Goal: Complete application form: Complete application form

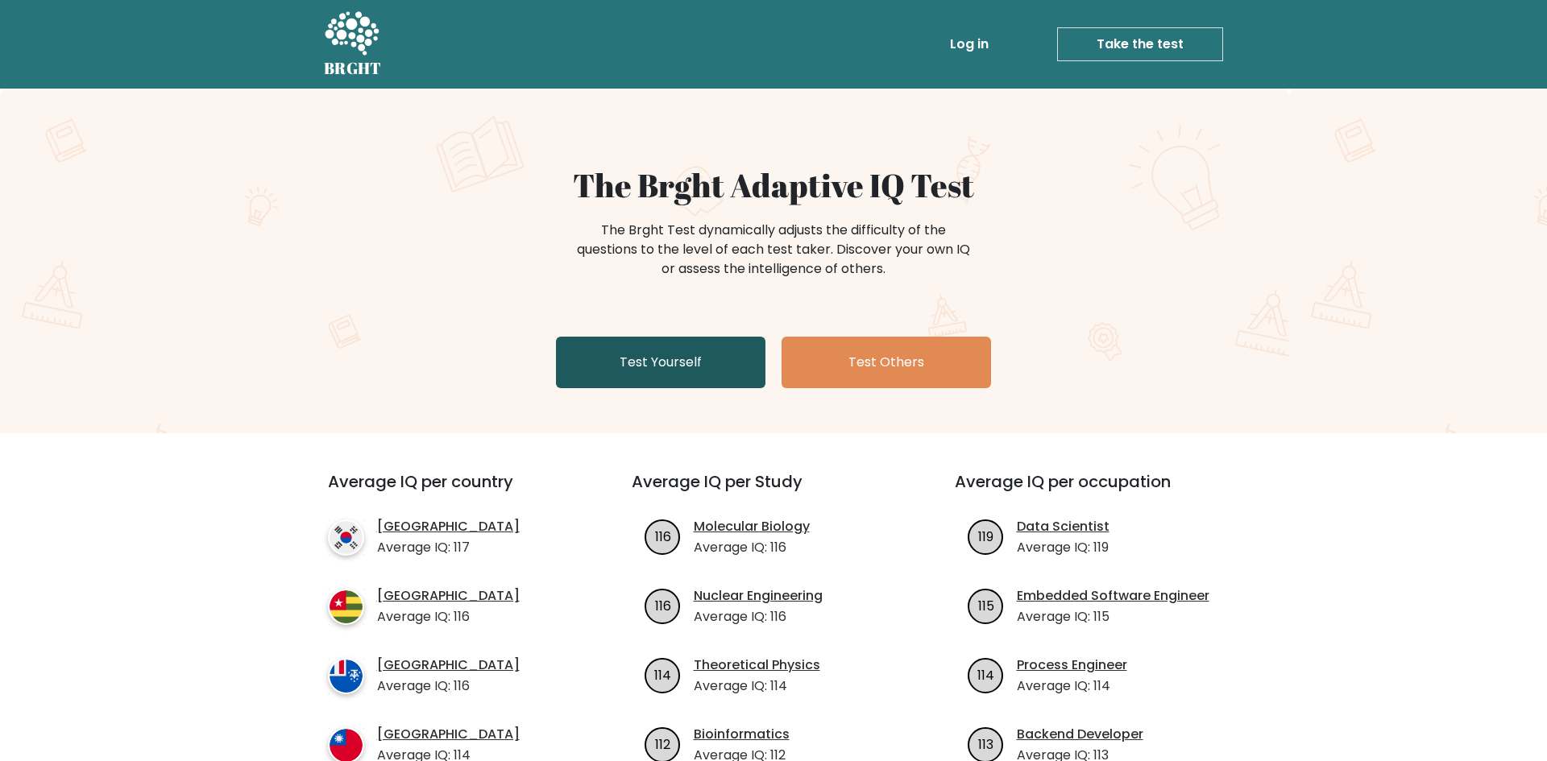
click at [693, 363] on link "Test Yourself" at bounding box center [661, 363] width 210 height 52
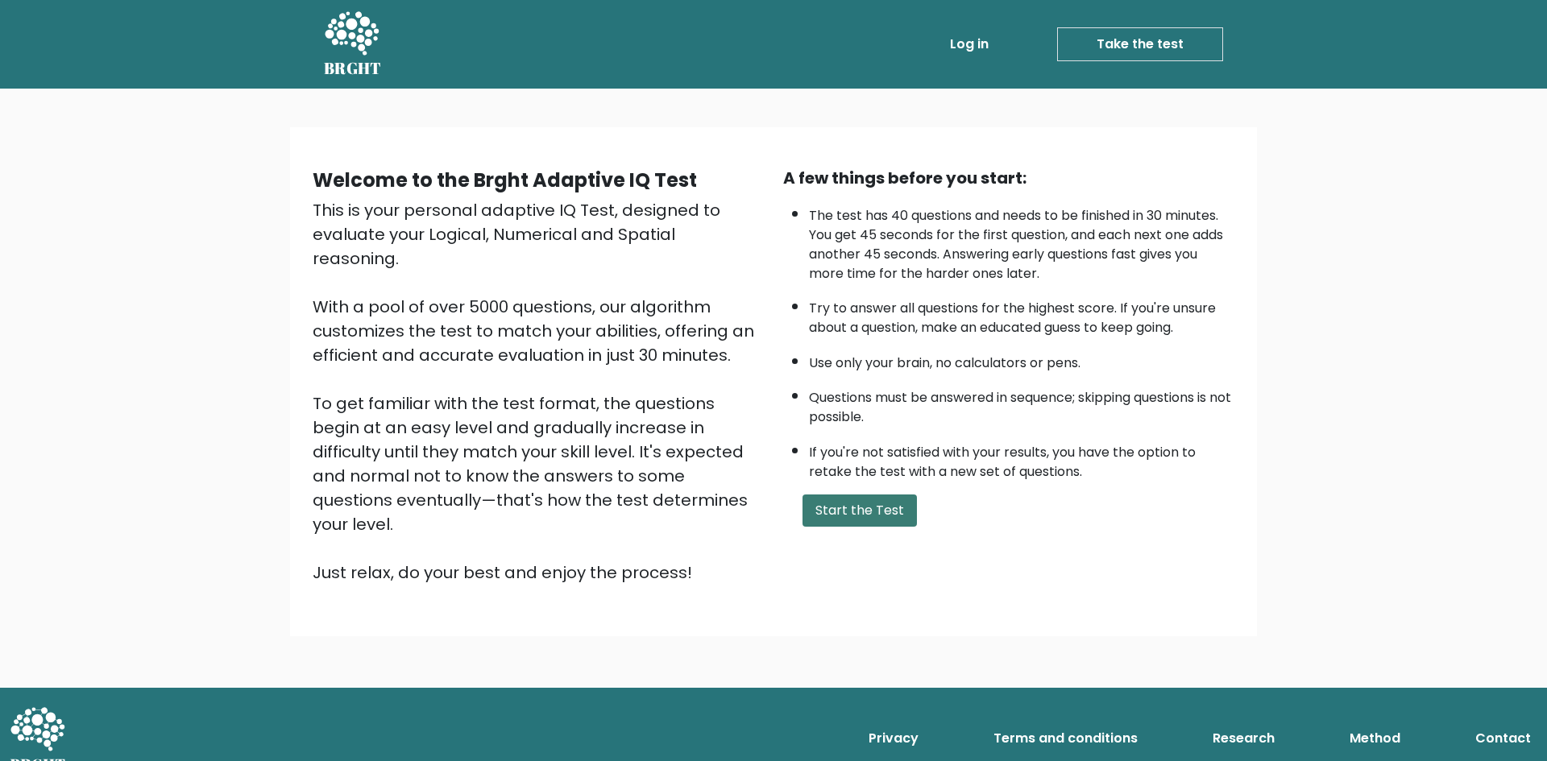
click at [873, 516] on button "Start the Test" at bounding box center [860, 511] width 114 height 32
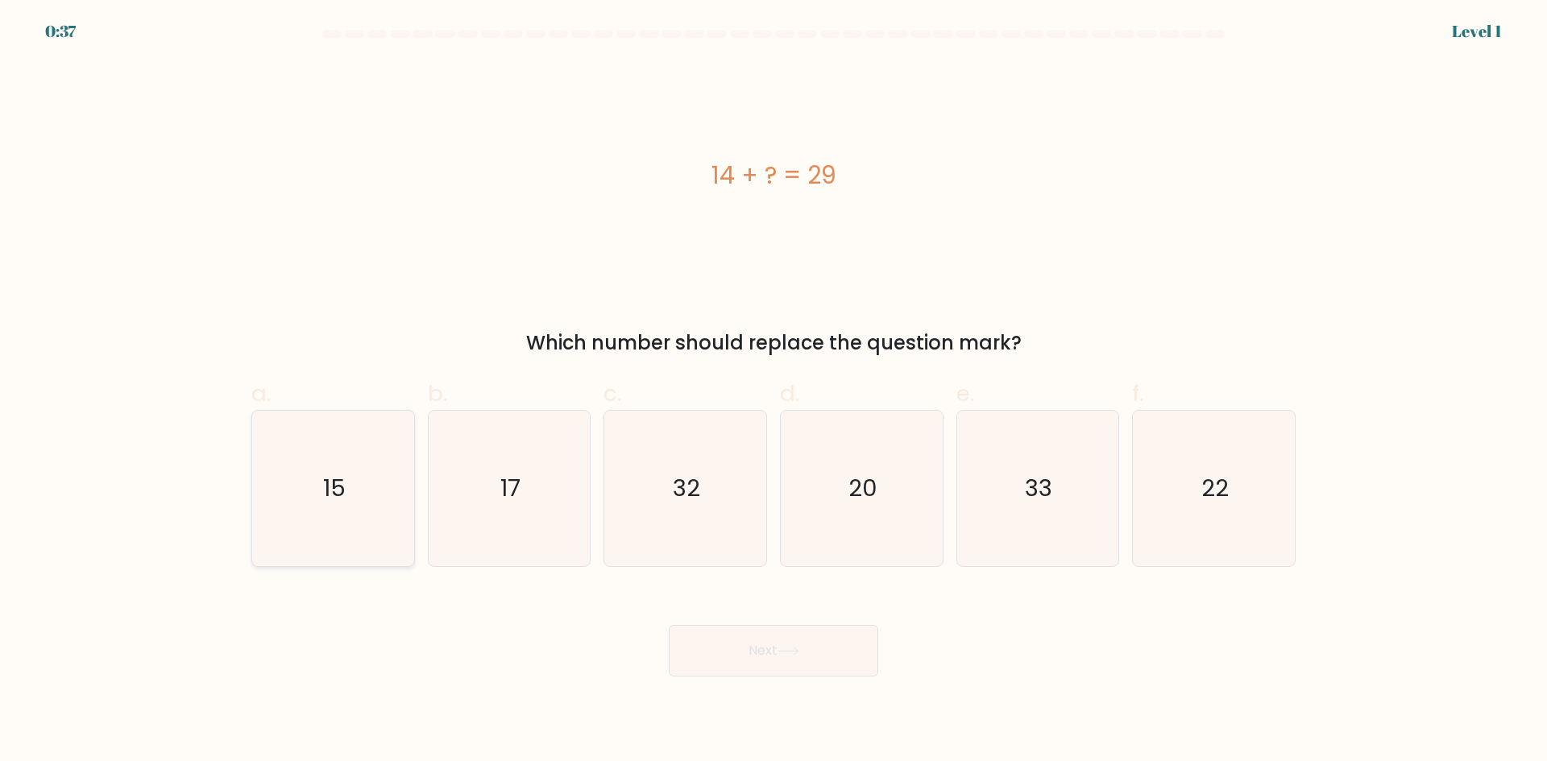
click at [362, 511] on icon "15" at bounding box center [333, 489] width 156 height 156
click at [774, 392] on input "a. 15" at bounding box center [774, 386] width 1 height 10
radio input "true"
click at [752, 637] on button "Next" at bounding box center [774, 651] width 210 height 52
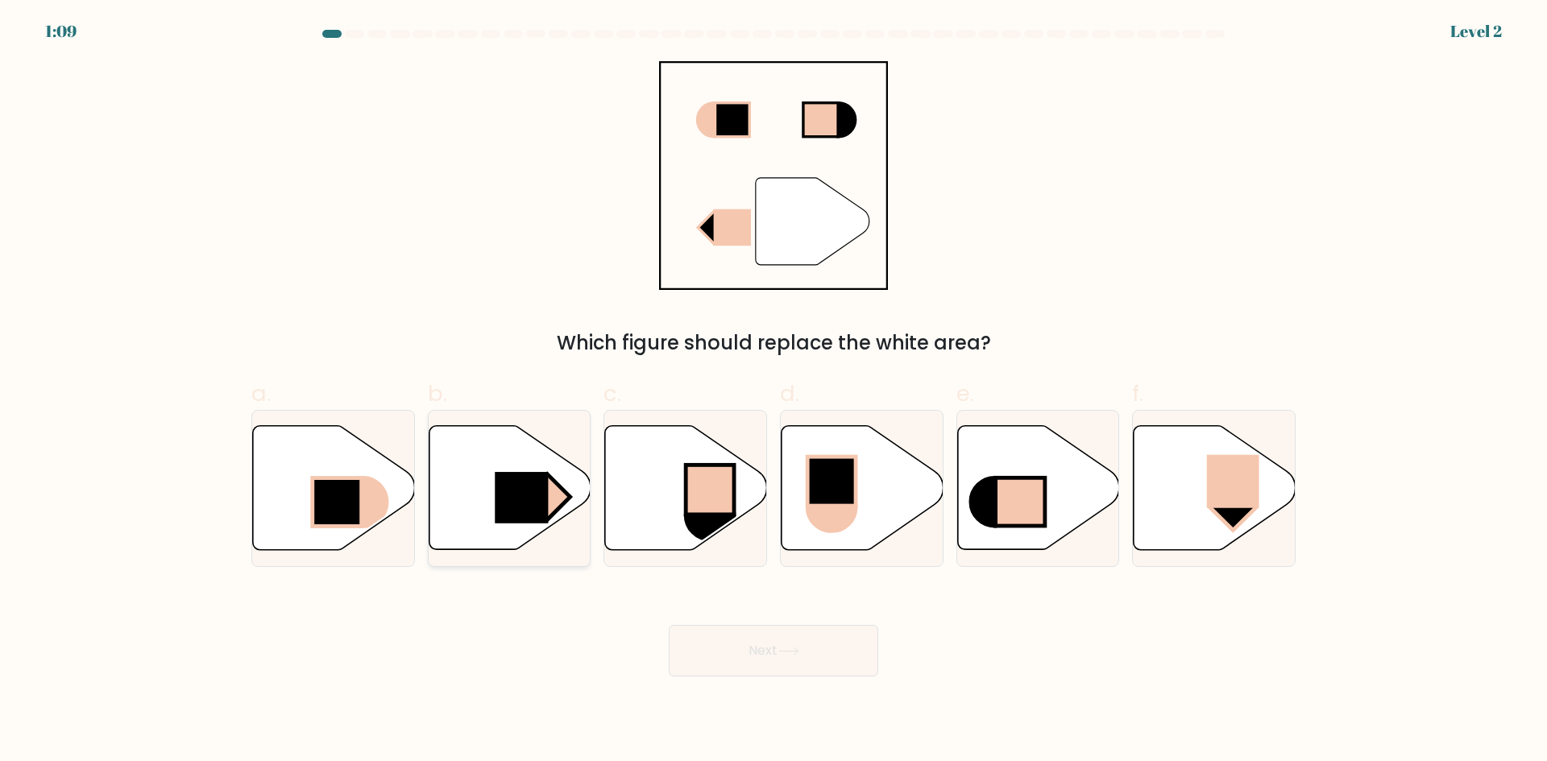
click at [461, 512] on icon at bounding box center [510, 488] width 162 height 124
click at [774, 392] on input "b." at bounding box center [774, 386] width 1 height 10
radio input "true"
click at [785, 643] on button "Next" at bounding box center [774, 651] width 210 height 52
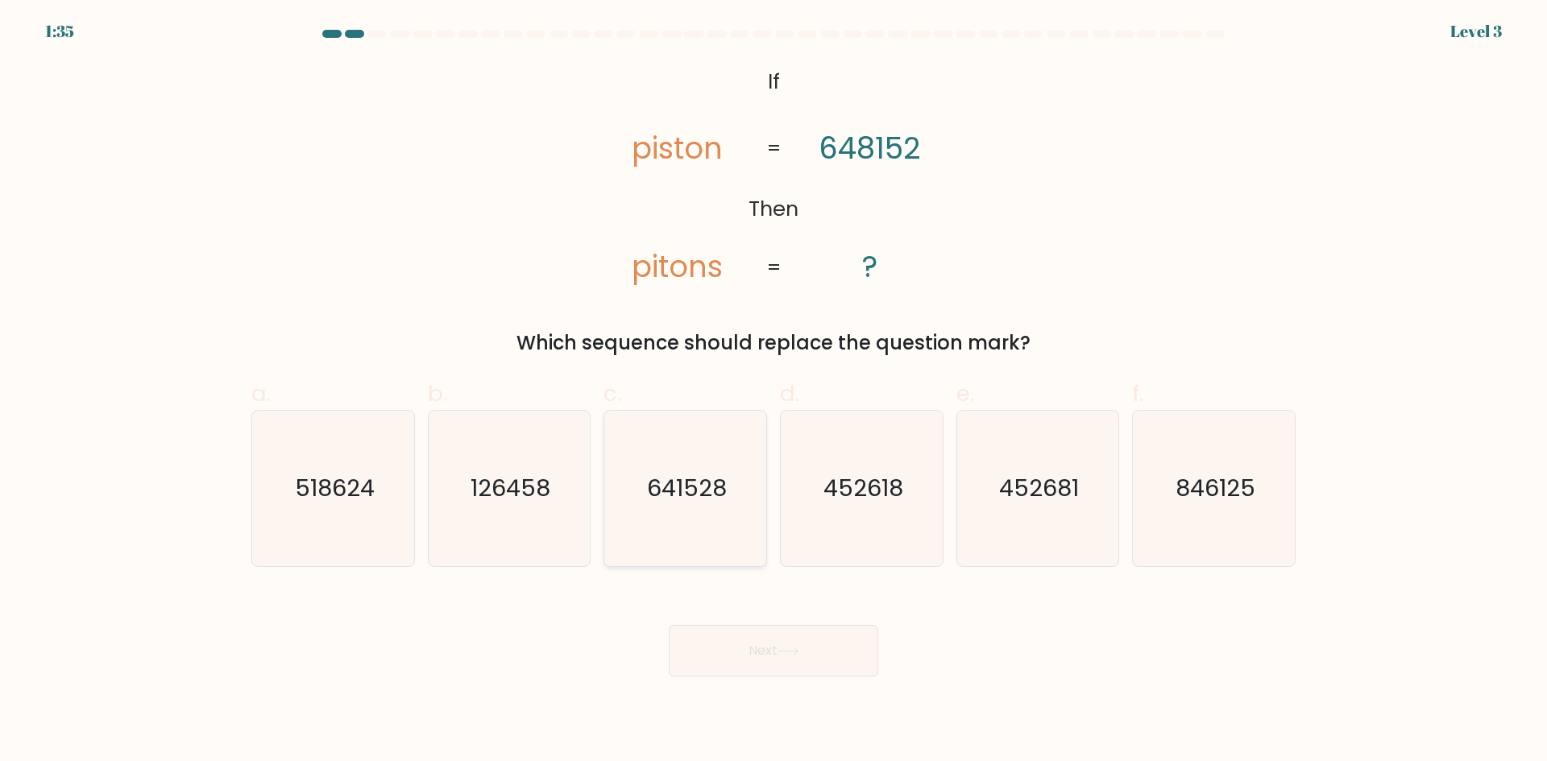
click at [678, 487] on text "641528" at bounding box center [687, 488] width 80 height 32
click at [774, 392] on input "c. 641528" at bounding box center [774, 386] width 1 height 10
radio input "true"
click at [723, 649] on button "Next" at bounding box center [774, 651] width 210 height 52
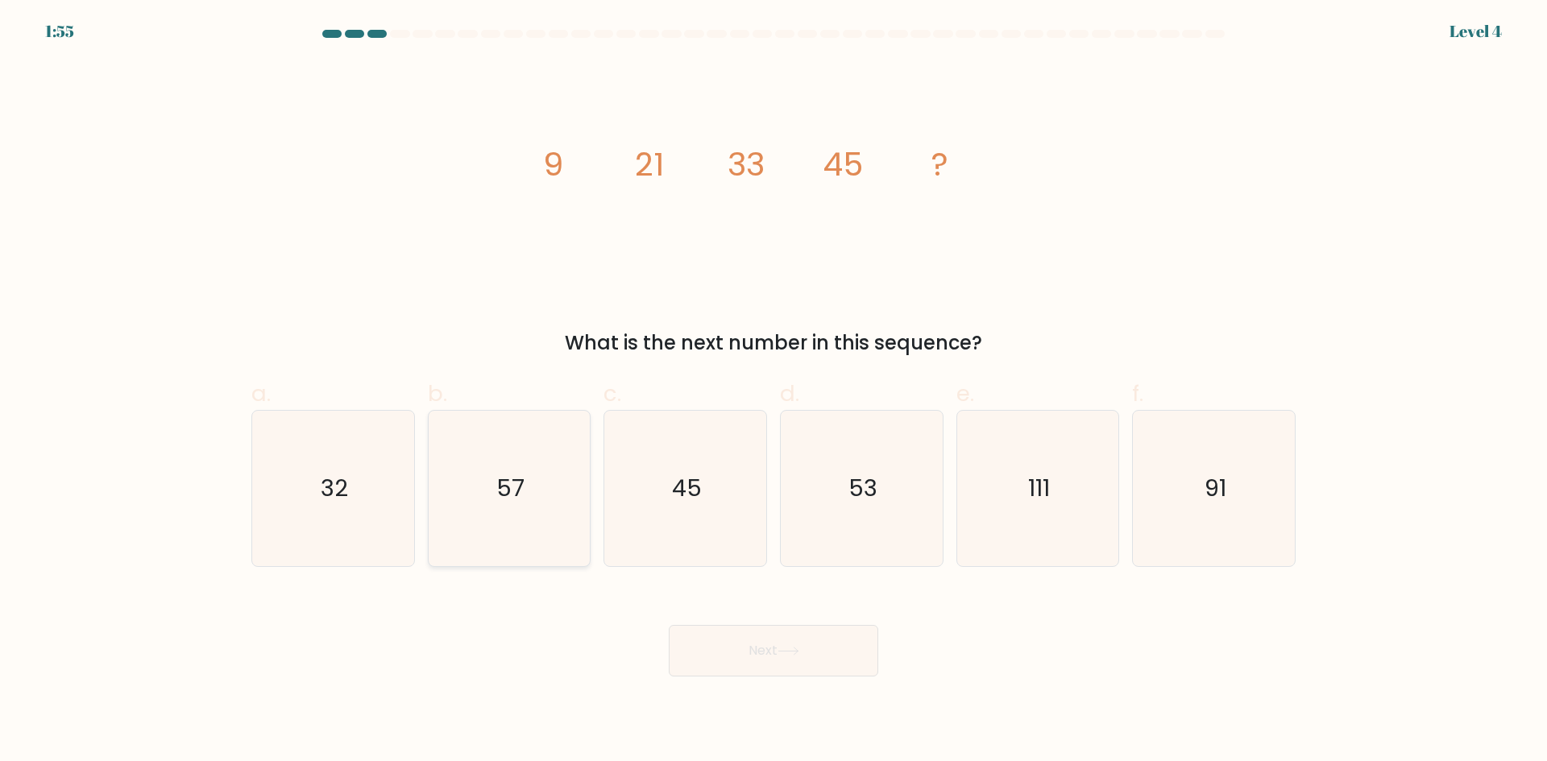
click at [564, 491] on icon "57" at bounding box center [509, 489] width 156 height 156
click at [774, 392] on input "b. 57" at bounding box center [774, 386] width 1 height 10
radio input "true"
click at [791, 672] on button "Next" at bounding box center [774, 651] width 210 height 52
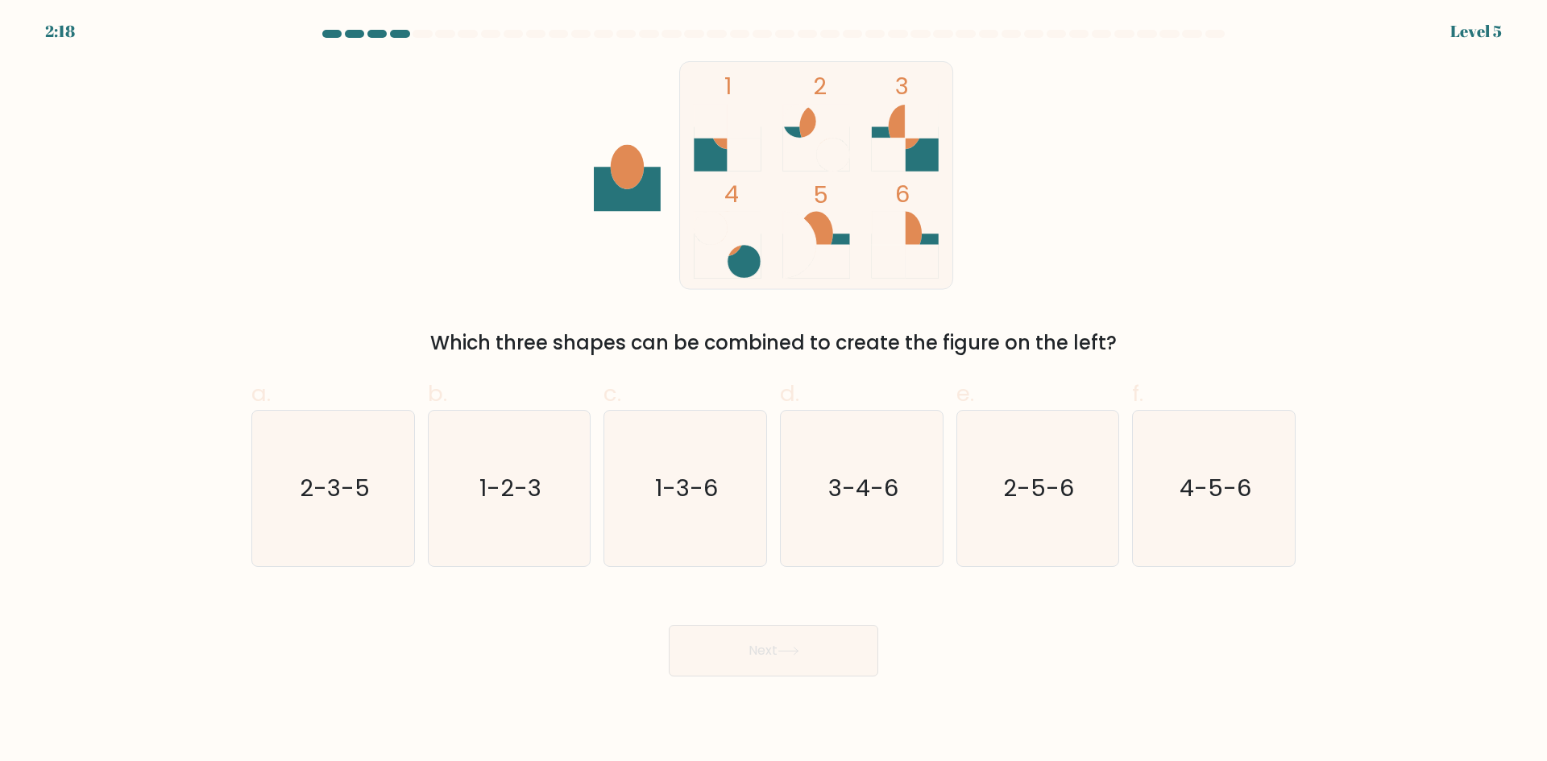
click at [819, 230] on ellipse at bounding box center [815, 234] width 33 height 44
click at [827, 151] on circle at bounding box center [832, 154] width 33 height 33
click at [822, 116] on icon at bounding box center [816, 138] width 67 height 67
click at [683, 506] on icon "1-3-6" at bounding box center [686, 489] width 156 height 156
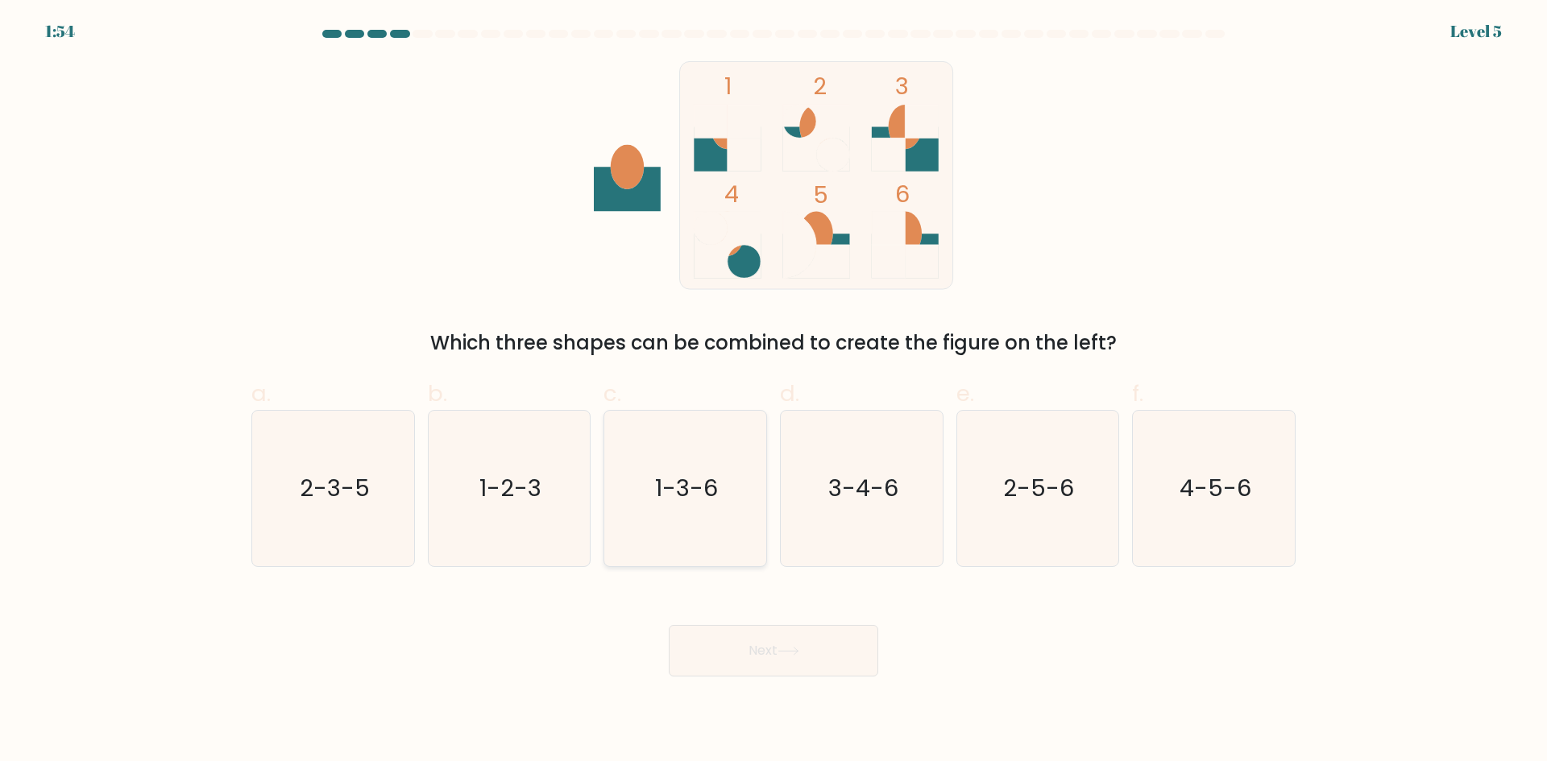
click at [774, 392] on input "c. 1-3-6" at bounding box center [774, 386] width 1 height 10
radio input "true"
click at [708, 633] on button "Next" at bounding box center [774, 651] width 210 height 52
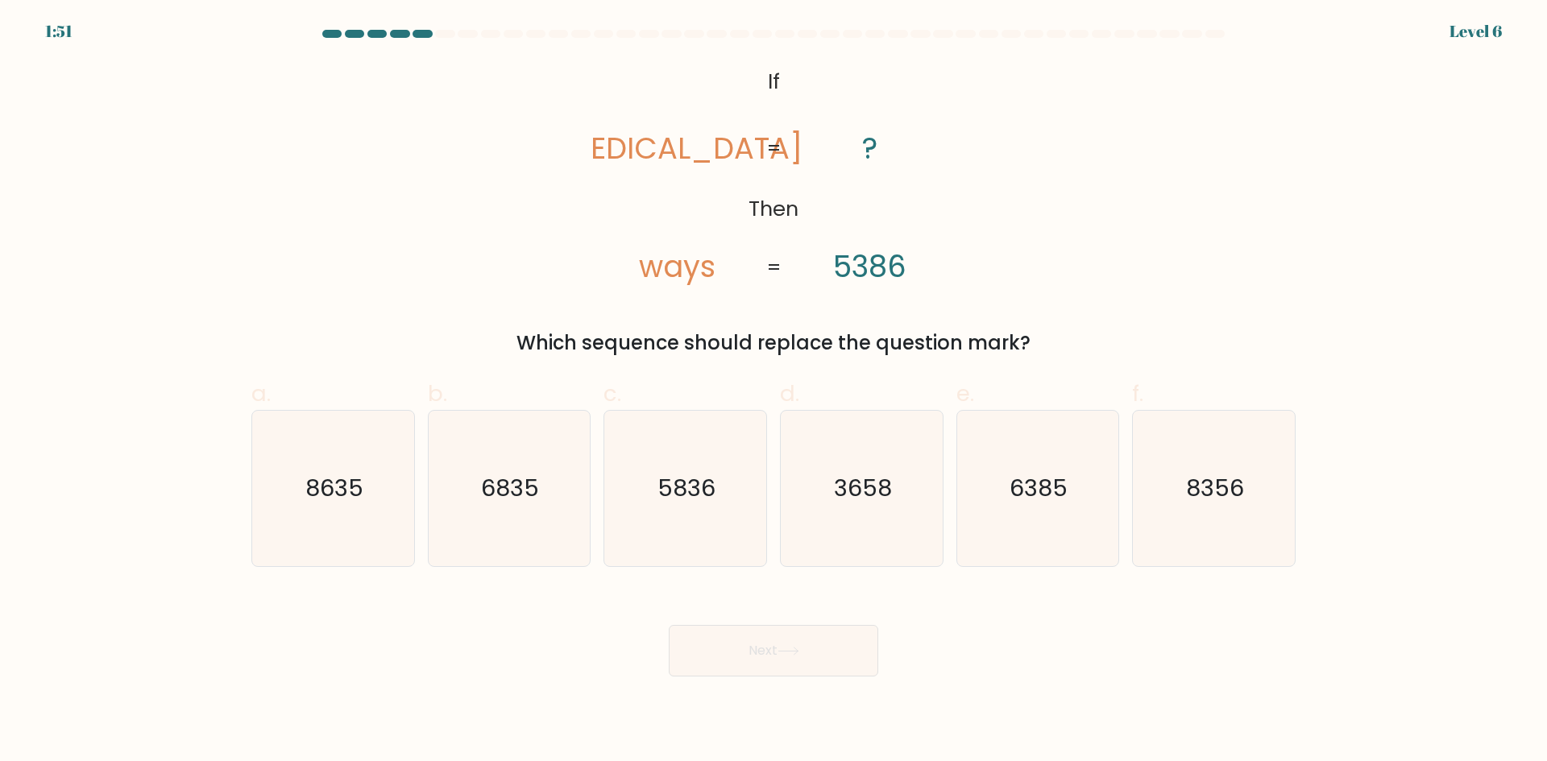
click at [713, 649] on button "Next" at bounding box center [774, 651] width 210 height 52
click at [537, 629] on div "Next" at bounding box center [774, 632] width 1064 height 90
click at [523, 520] on icon "6835" at bounding box center [509, 489] width 156 height 156
click at [774, 392] on input "b. 6835" at bounding box center [774, 386] width 1 height 10
radio input "true"
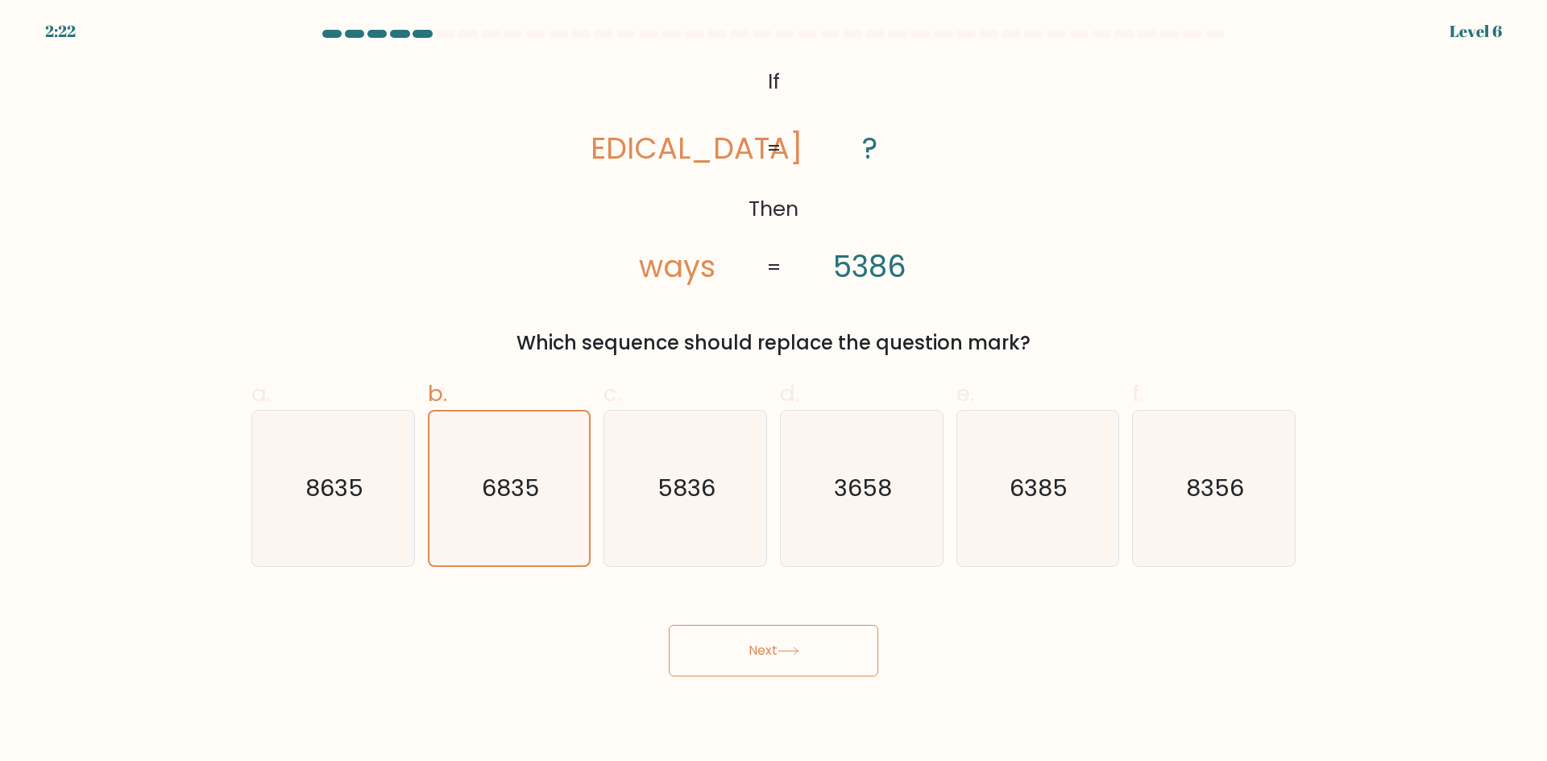
click at [720, 649] on button "Next" at bounding box center [774, 651] width 210 height 52
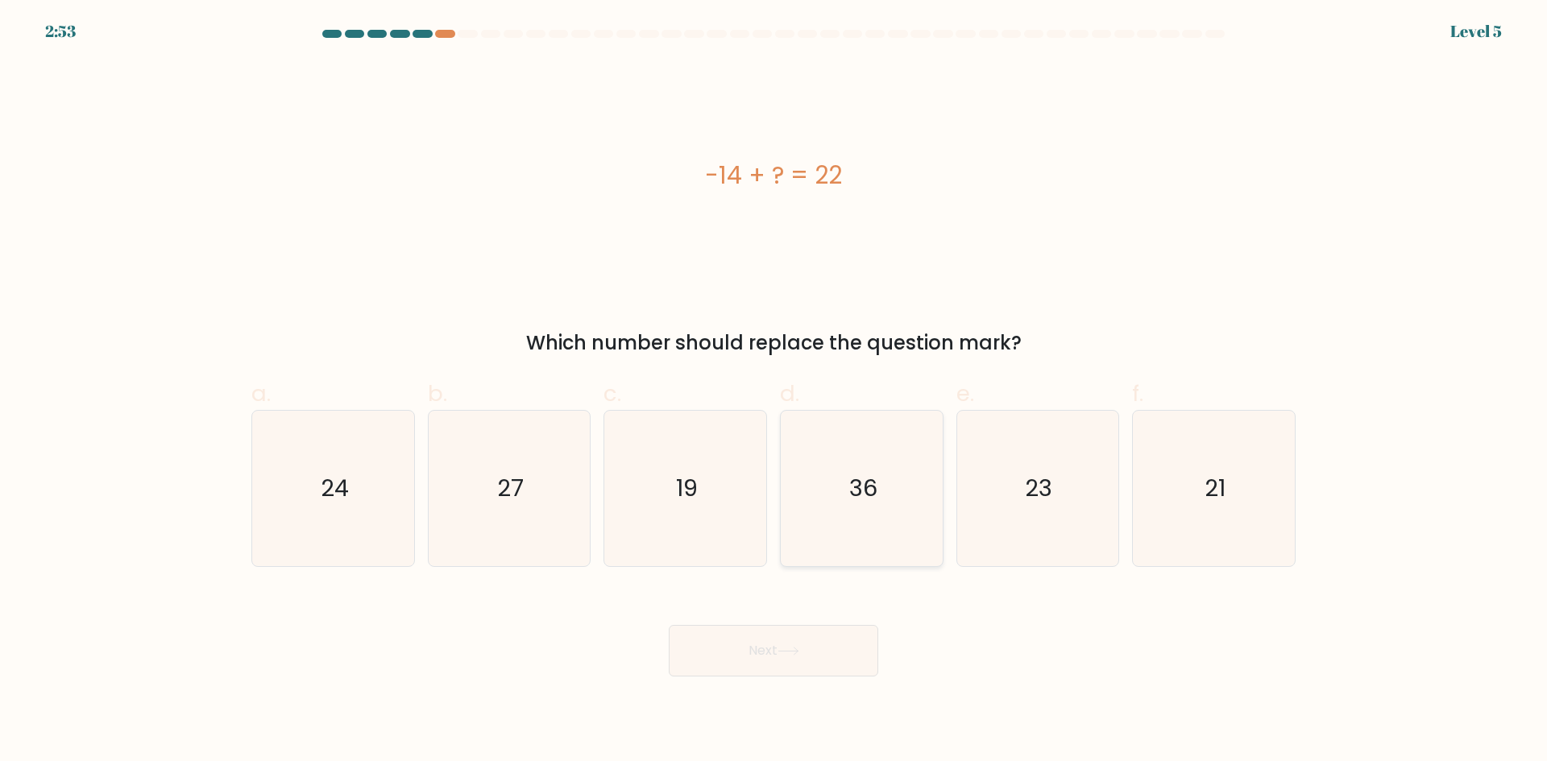
click at [861, 511] on icon "36" at bounding box center [862, 489] width 156 height 156
click at [774, 392] on input "d. 36" at bounding box center [774, 386] width 1 height 10
radio input "true"
click at [825, 635] on button "Next" at bounding box center [774, 651] width 210 height 52
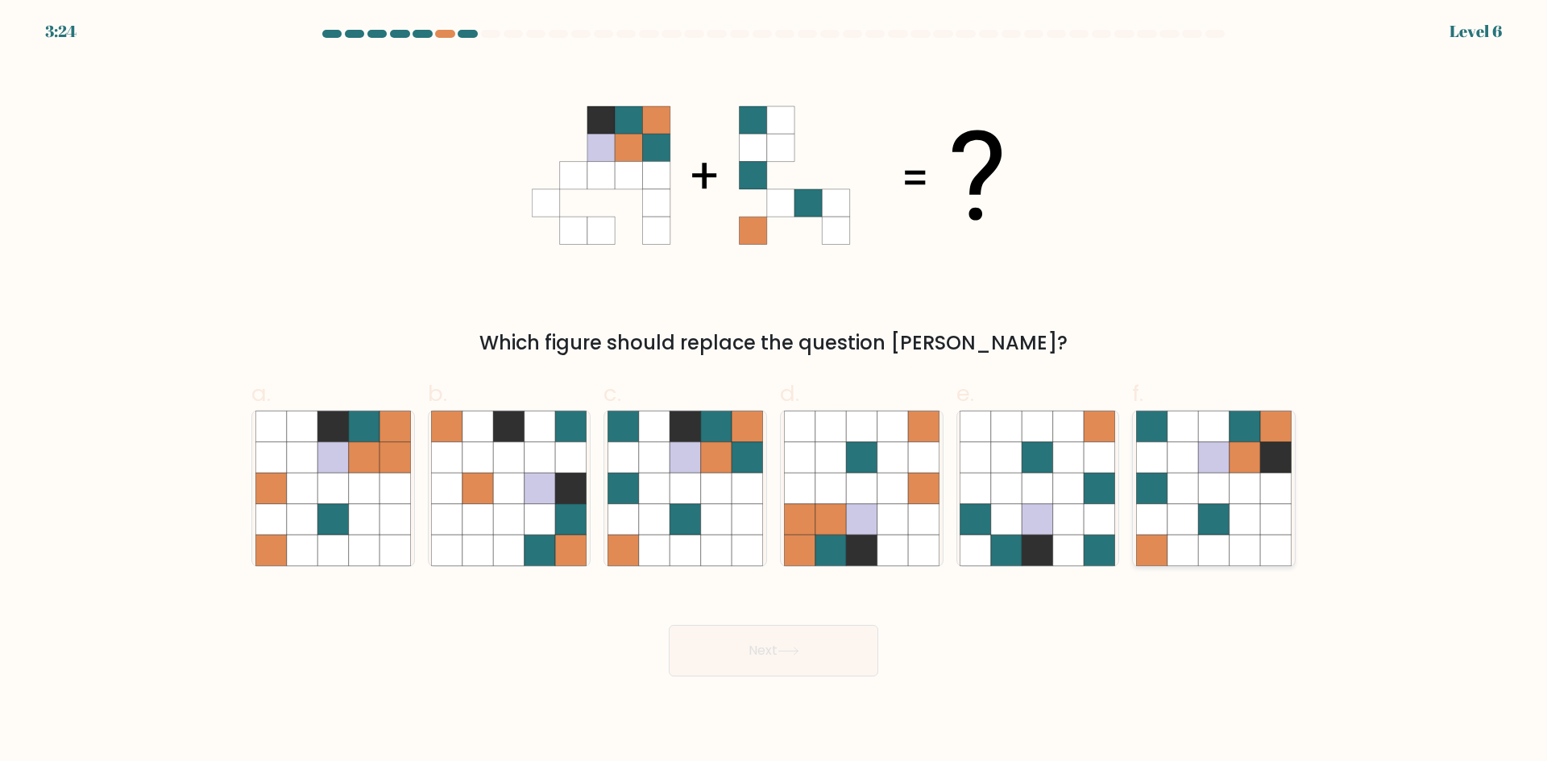
click at [1218, 506] on icon at bounding box center [1213, 519] width 31 height 31
click at [774, 392] on input "f." at bounding box center [774, 386] width 1 height 10
radio input "true"
click at [838, 670] on button "Next" at bounding box center [774, 651] width 210 height 52
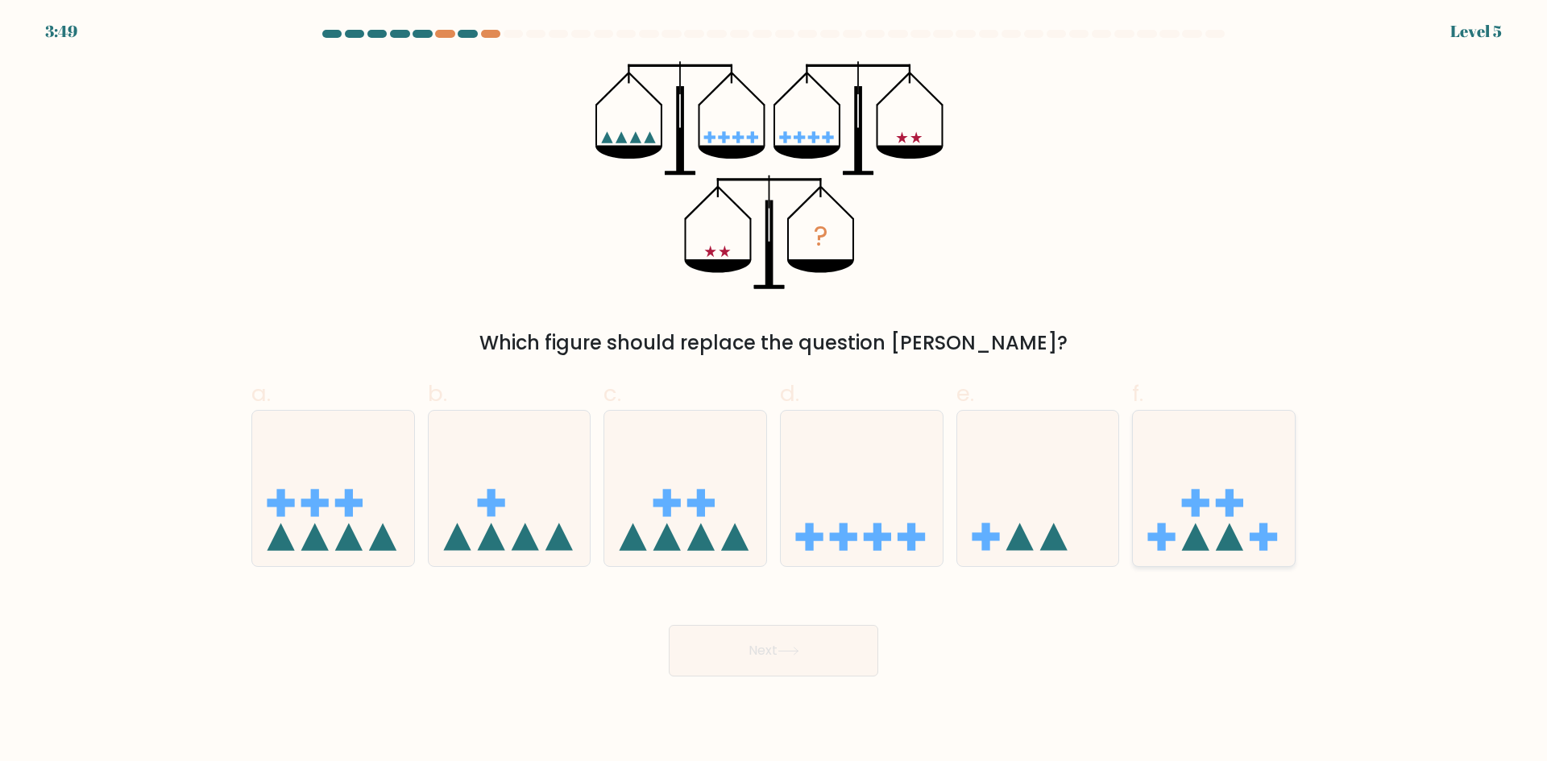
click at [1177, 527] on icon at bounding box center [1214, 488] width 162 height 134
click at [774, 392] on input "f." at bounding box center [774, 386] width 1 height 10
radio input "true"
click at [768, 651] on button "Next" at bounding box center [774, 651] width 210 height 52
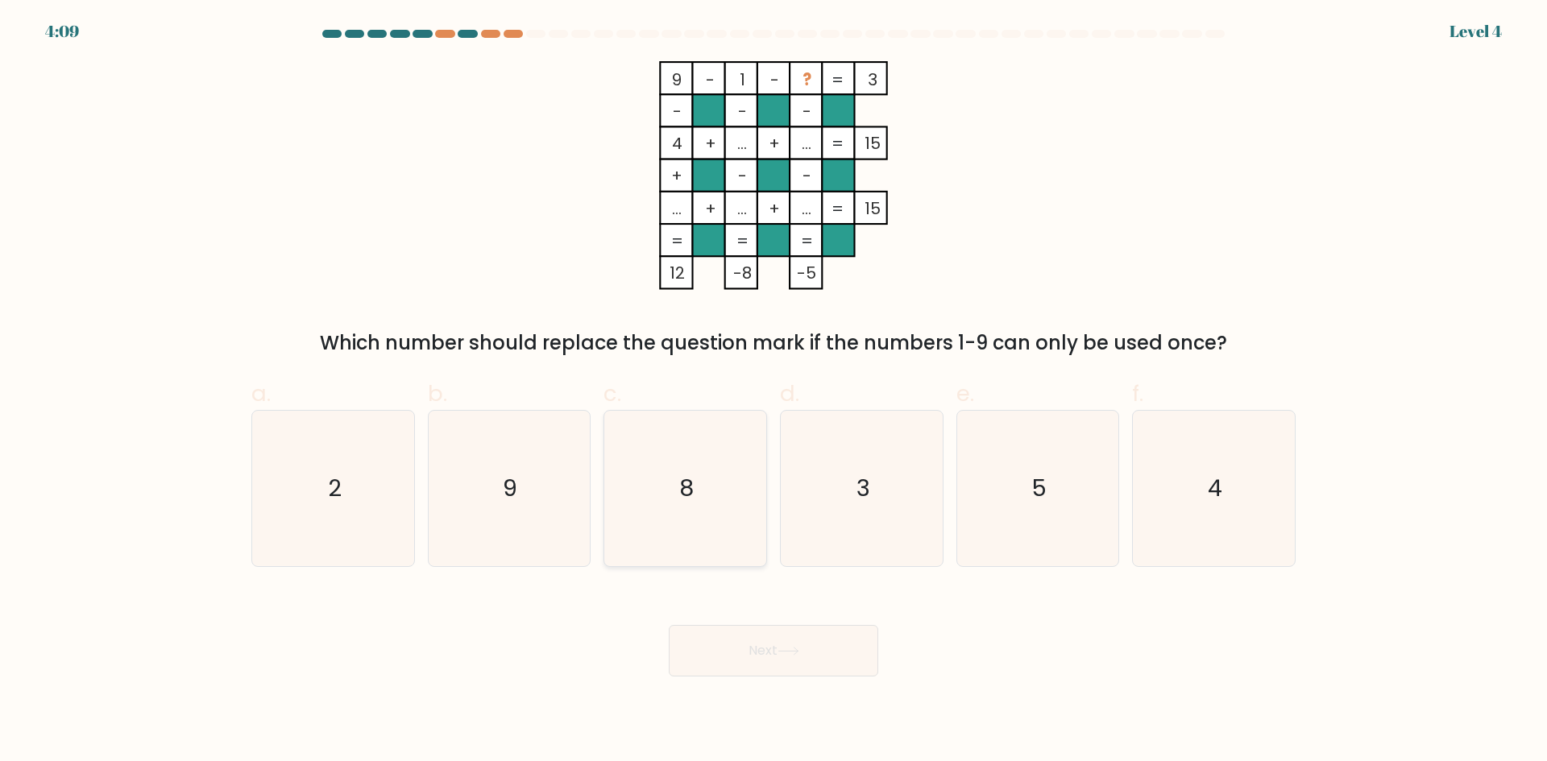
click at [680, 473] on text "8" at bounding box center [687, 488] width 15 height 32
click at [774, 392] on input "c. 8" at bounding box center [774, 386] width 1 height 10
radio input "true"
click at [1097, 493] on icon "5" at bounding box center [1038, 489] width 156 height 156
click at [774, 392] on input "e. 5" at bounding box center [774, 386] width 1 height 10
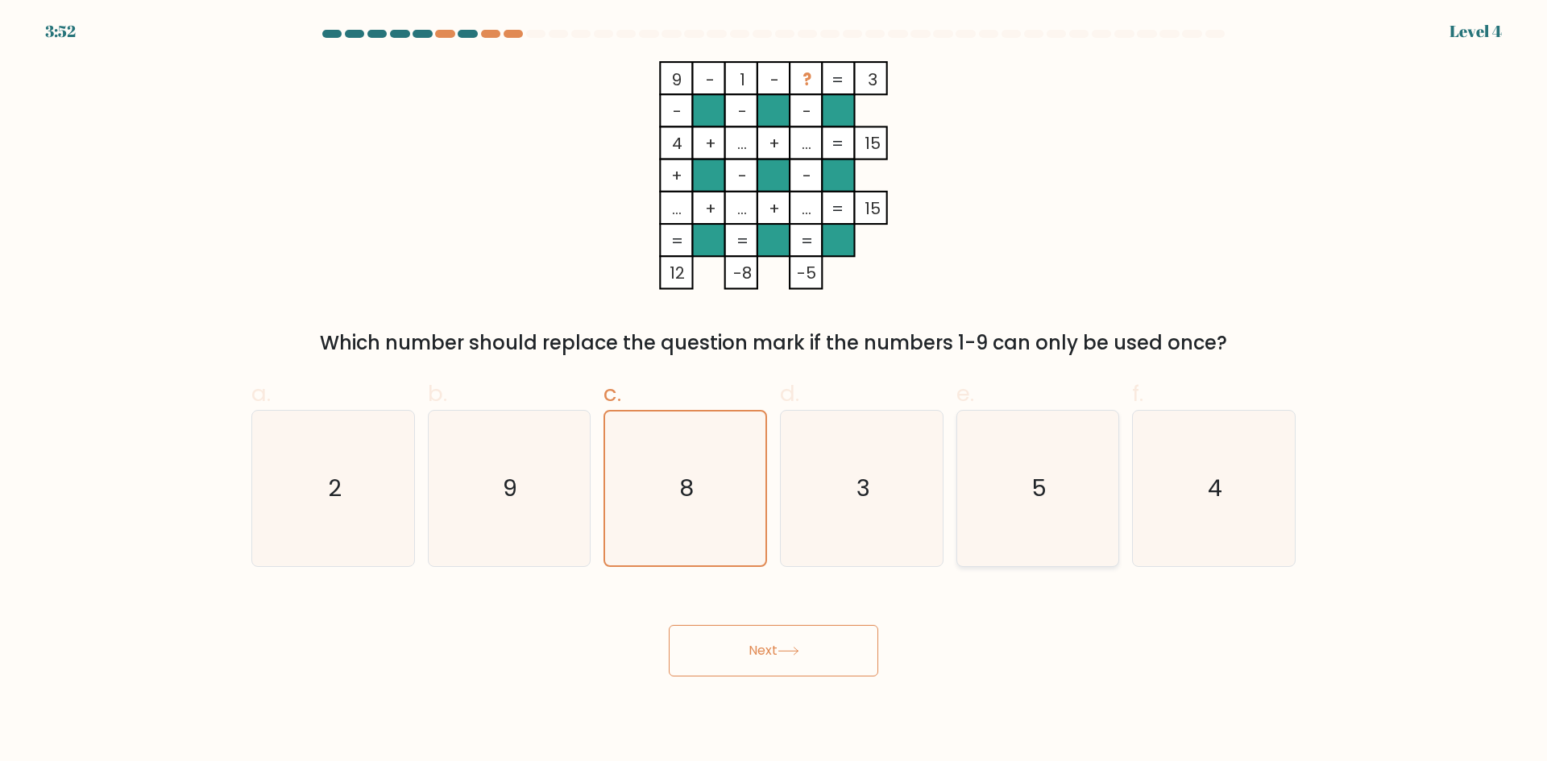
radio input "true"
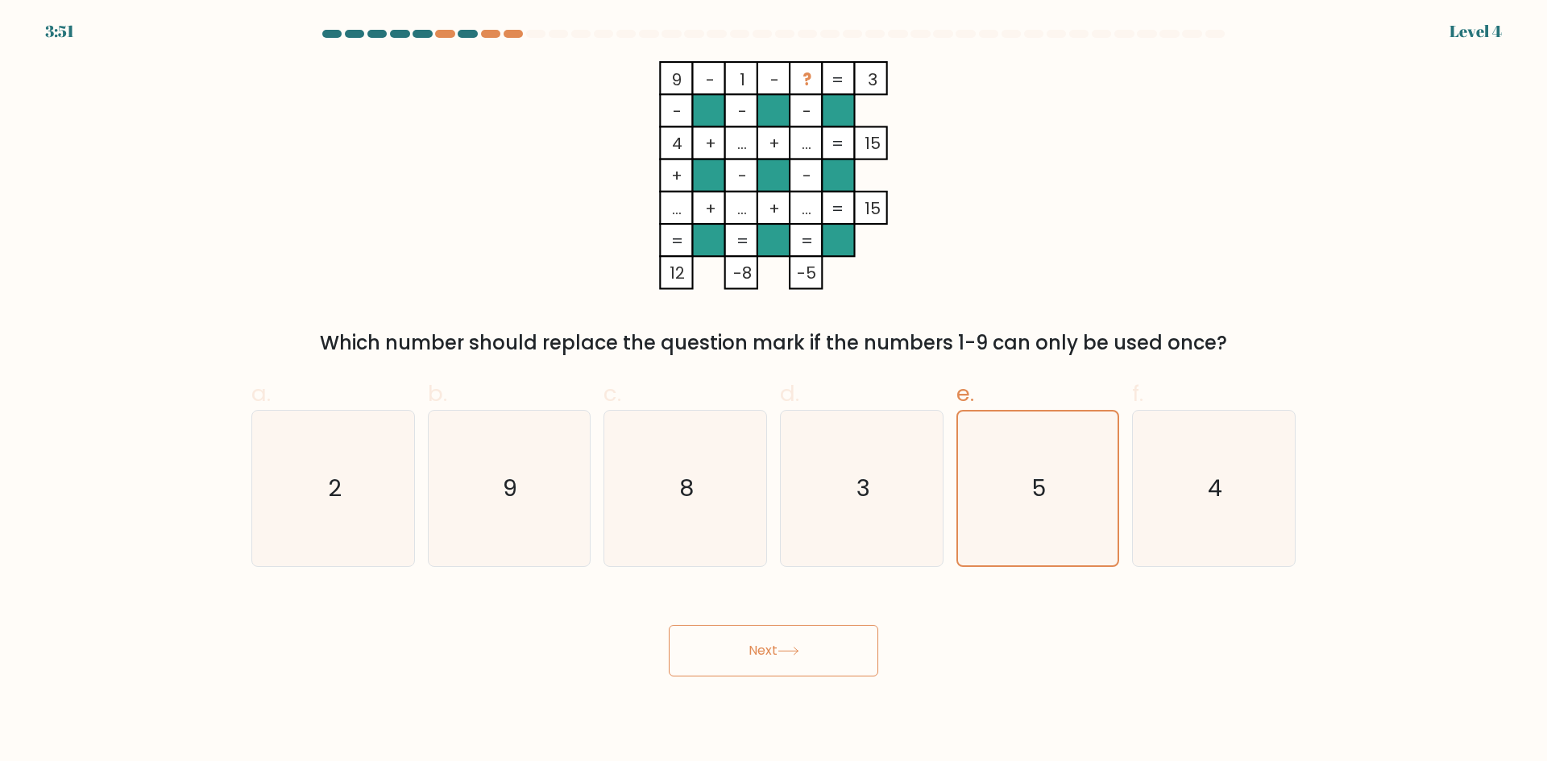
click at [729, 671] on button "Next" at bounding box center [774, 651] width 210 height 52
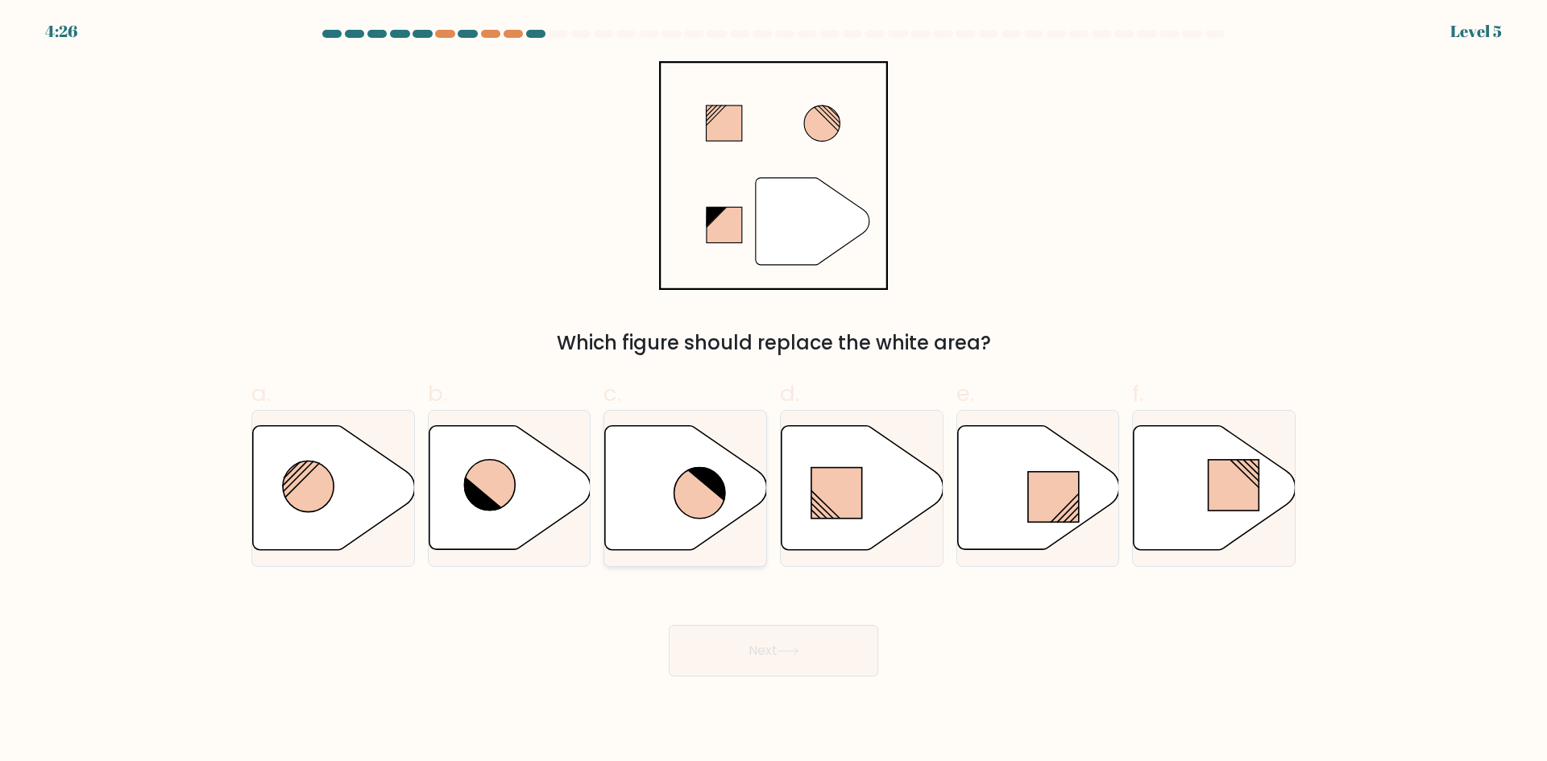
click at [711, 528] on icon at bounding box center [686, 488] width 162 height 124
click at [774, 392] on input "c." at bounding box center [774, 386] width 1 height 10
radio input "true"
click at [749, 658] on button "Next" at bounding box center [774, 651] width 210 height 52
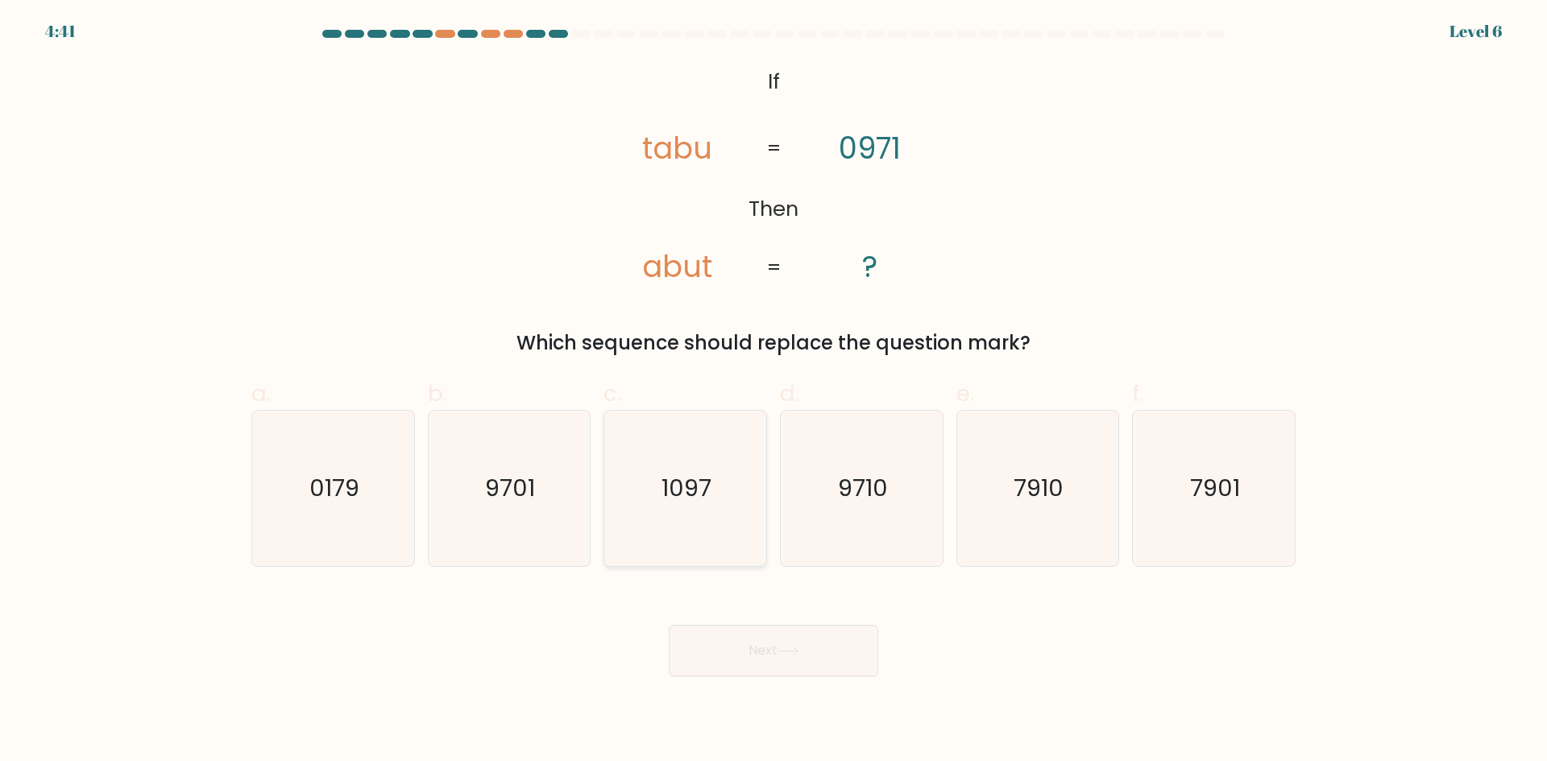
click at [697, 523] on icon "1097" at bounding box center [686, 489] width 156 height 156
click at [774, 392] on input "c. 1097" at bounding box center [774, 386] width 1 height 10
radio input "true"
click at [727, 656] on button "Next" at bounding box center [774, 651] width 210 height 52
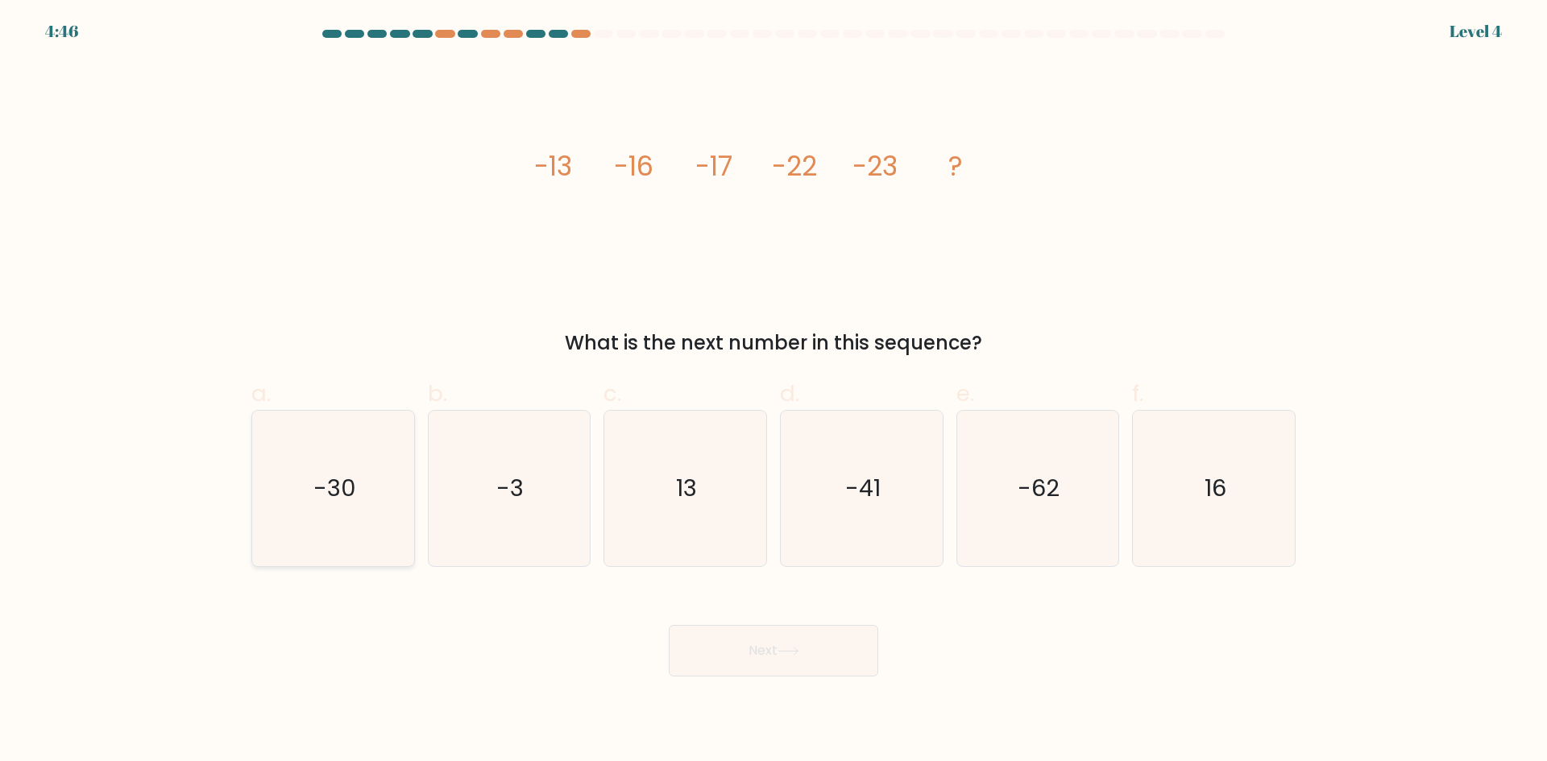
click at [297, 517] on icon "-30" at bounding box center [333, 489] width 156 height 156
click at [774, 392] on input "a. -30" at bounding box center [774, 386] width 1 height 10
radio input "true"
click at [745, 652] on button "Next" at bounding box center [774, 651] width 210 height 52
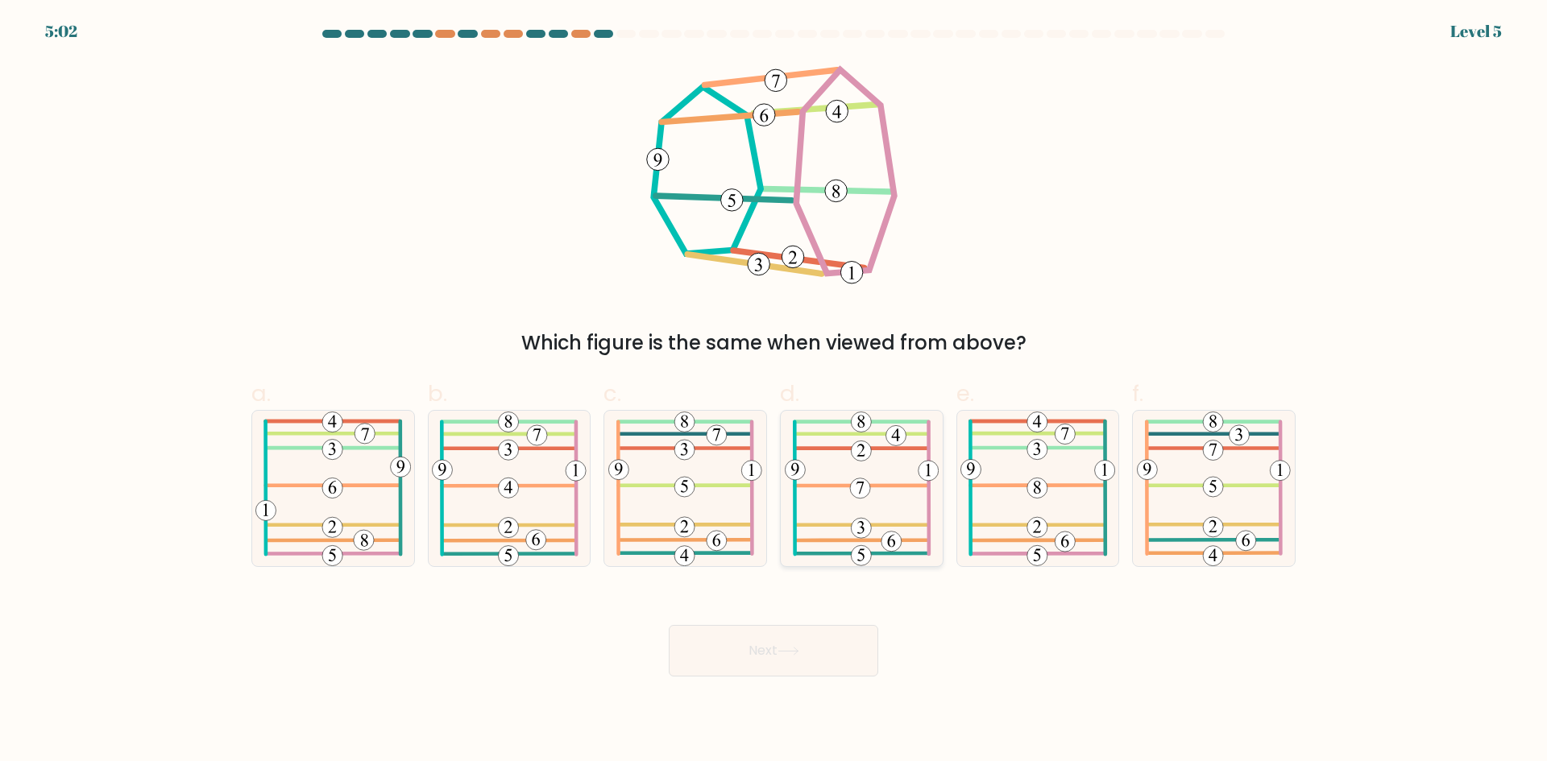
click at [846, 472] on icon at bounding box center [862, 489] width 154 height 156
click at [774, 392] on input "d." at bounding box center [774, 386] width 1 height 10
radio input "true"
click at [785, 655] on icon at bounding box center [789, 651] width 22 height 9
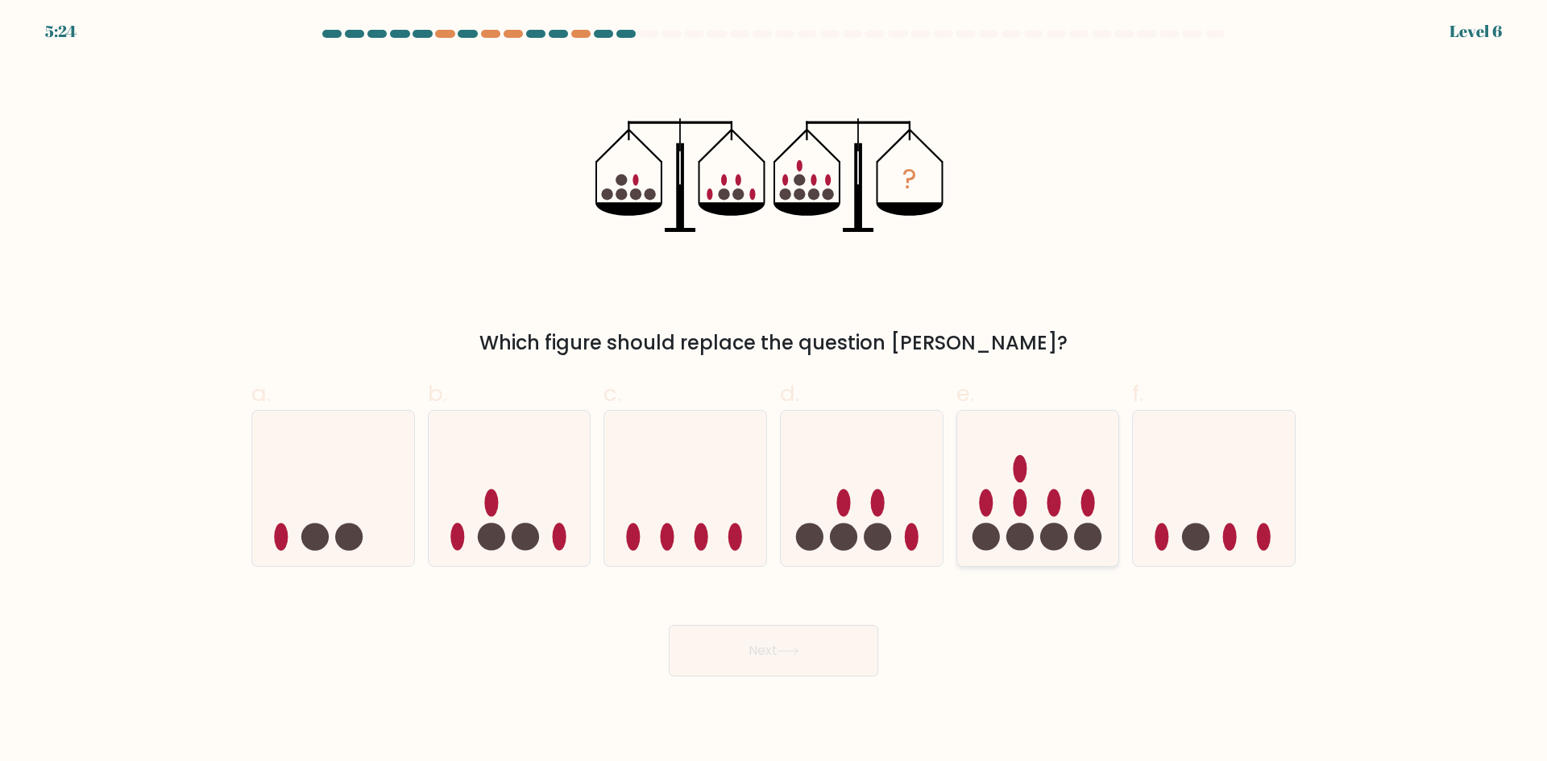
click at [989, 520] on icon at bounding box center [1038, 488] width 162 height 134
click at [774, 392] on input "e." at bounding box center [774, 386] width 1 height 10
radio input "true"
click at [747, 634] on button "Next" at bounding box center [774, 651] width 210 height 52
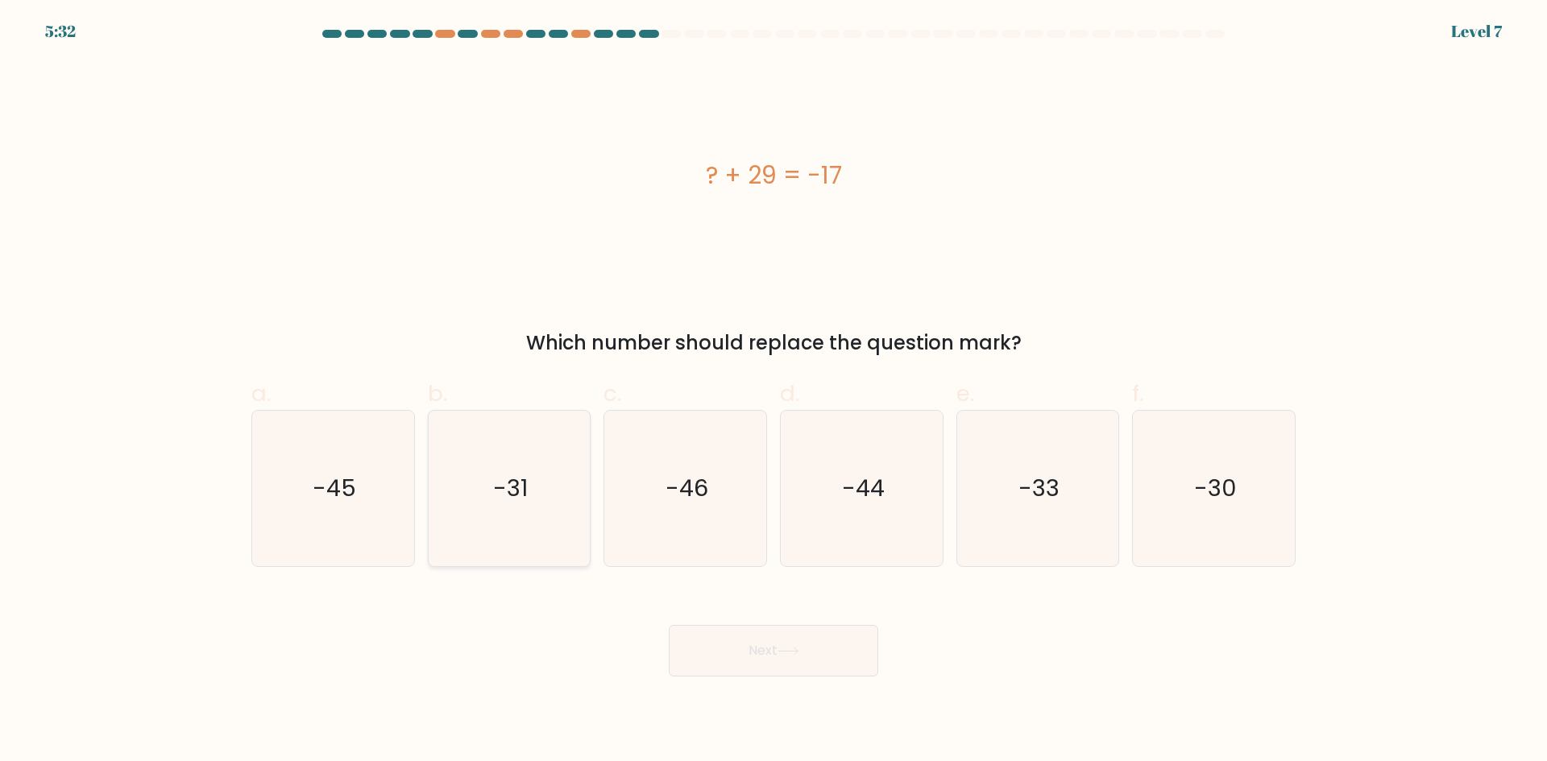
click at [505, 516] on icon "-31" at bounding box center [509, 489] width 156 height 156
click at [774, 392] on input "b. -31" at bounding box center [774, 386] width 1 height 10
radio input "true"
click at [710, 653] on button "Next" at bounding box center [774, 651] width 210 height 52
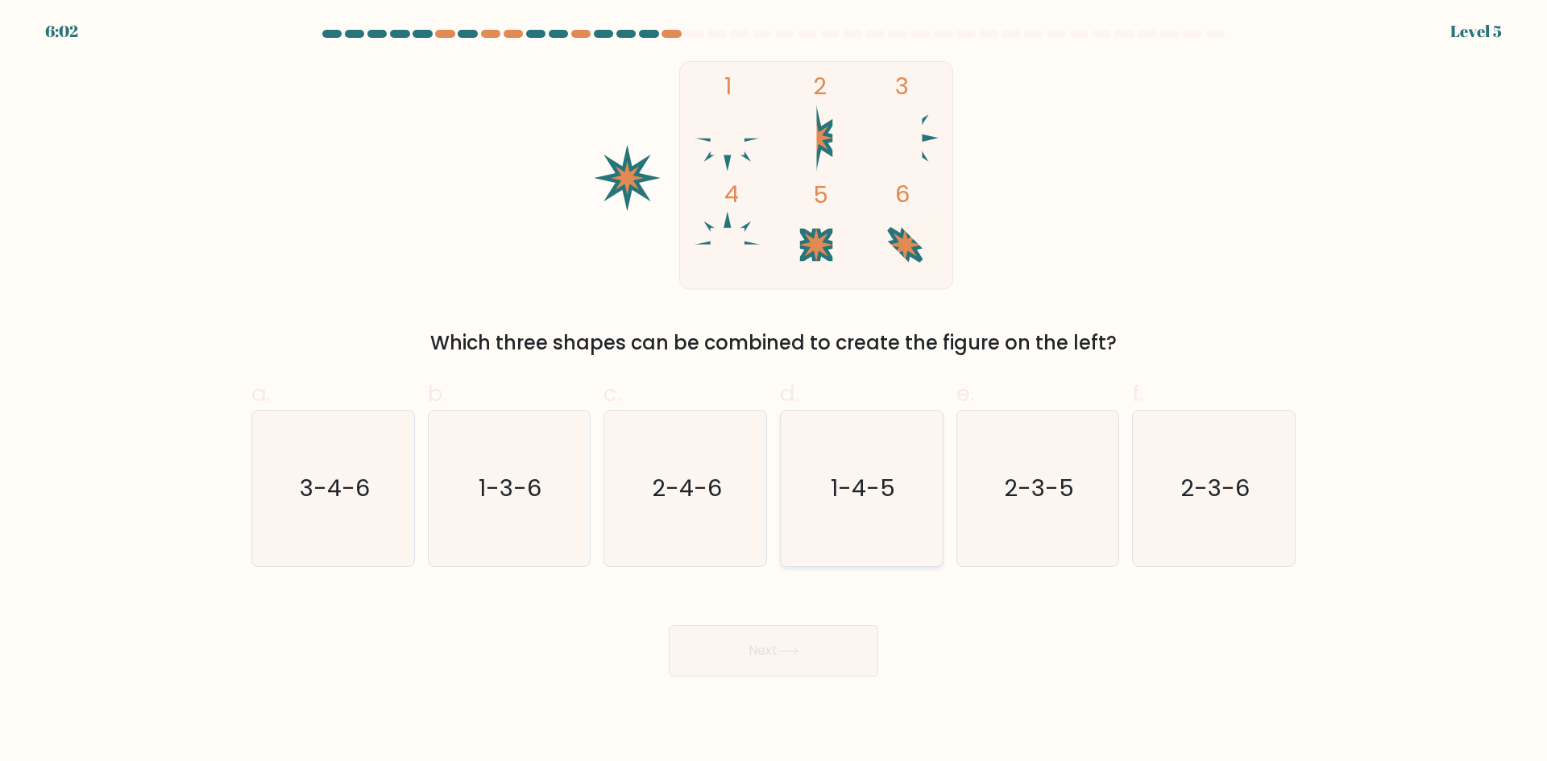
click at [897, 524] on icon "1-4-5" at bounding box center [862, 489] width 156 height 156
click at [774, 392] on input "d. 1-4-5" at bounding box center [774, 386] width 1 height 10
radio input "true"
click at [816, 643] on button "Next" at bounding box center [774, 651] width 210 height 52
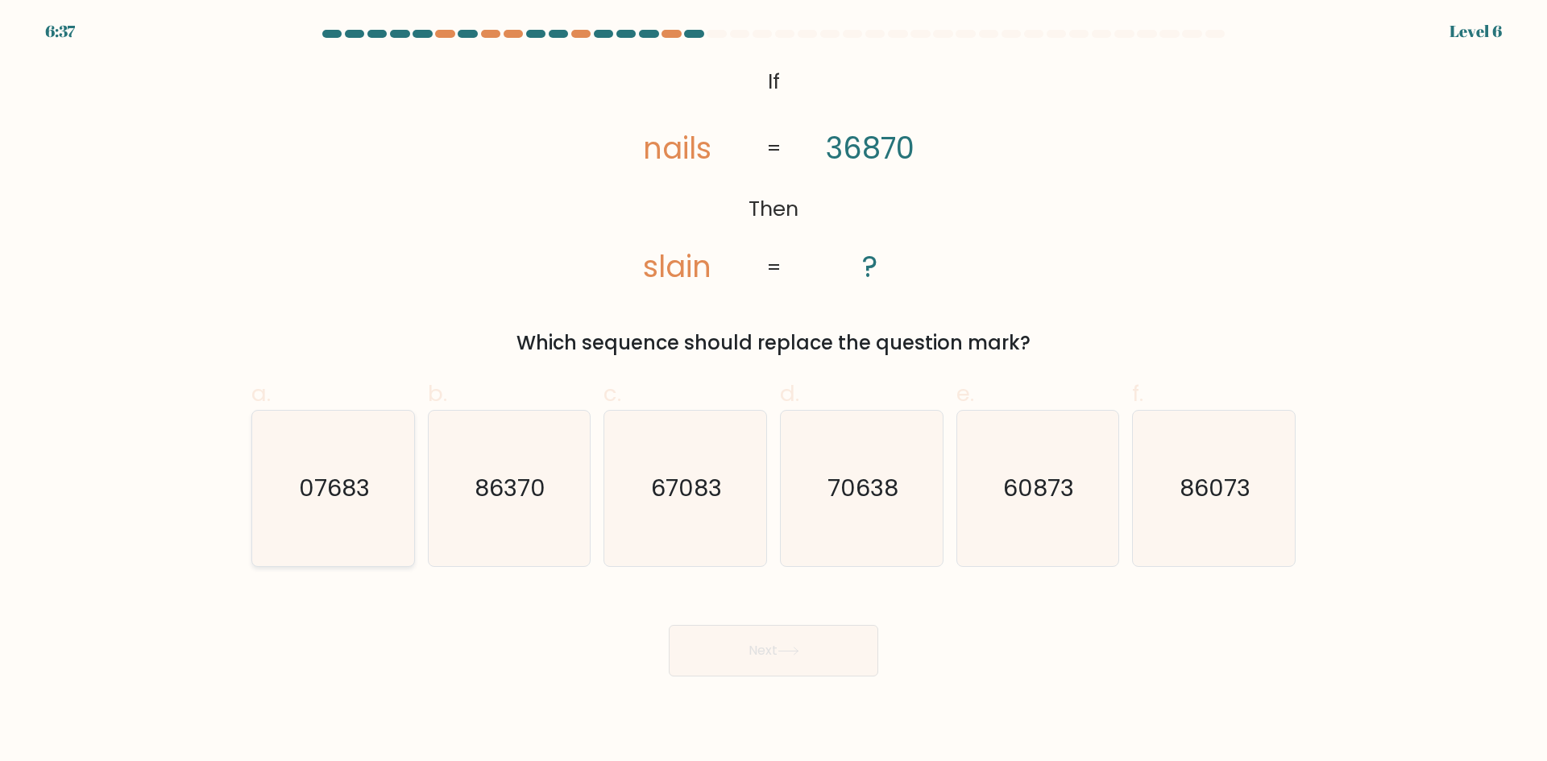
click at [321, 522] on icon "07683" at bounding box center [333, 489] width 156 height 156
click at [774, 392] on input "a. 07683" at bounding box center [774, 386] width 1 height 10
radio input "true"
click at [726, 668] on button "Next" at bounding box center [774, 651] width 210 height 52
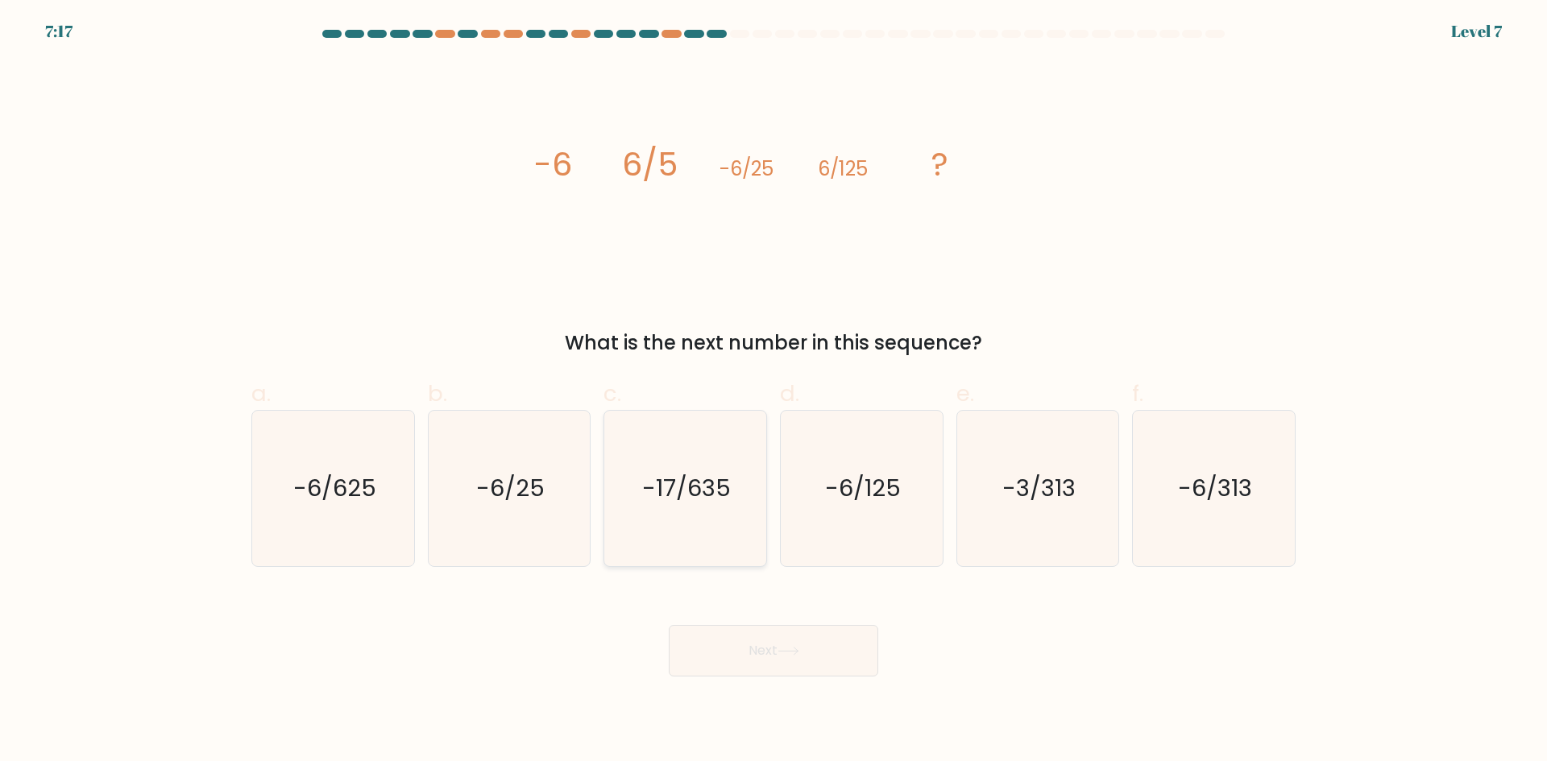
click at [714, 467] on icon "-17/635" at bounding box center [686, 489] width 156 height 156
click at [774, 392] on input "c. -17/635" at bounding box center [774, 386] width 1 height 10
radio input "true"
click at [767, 645] on button "Next" at bounding box center [774, 651] width 210 height 52
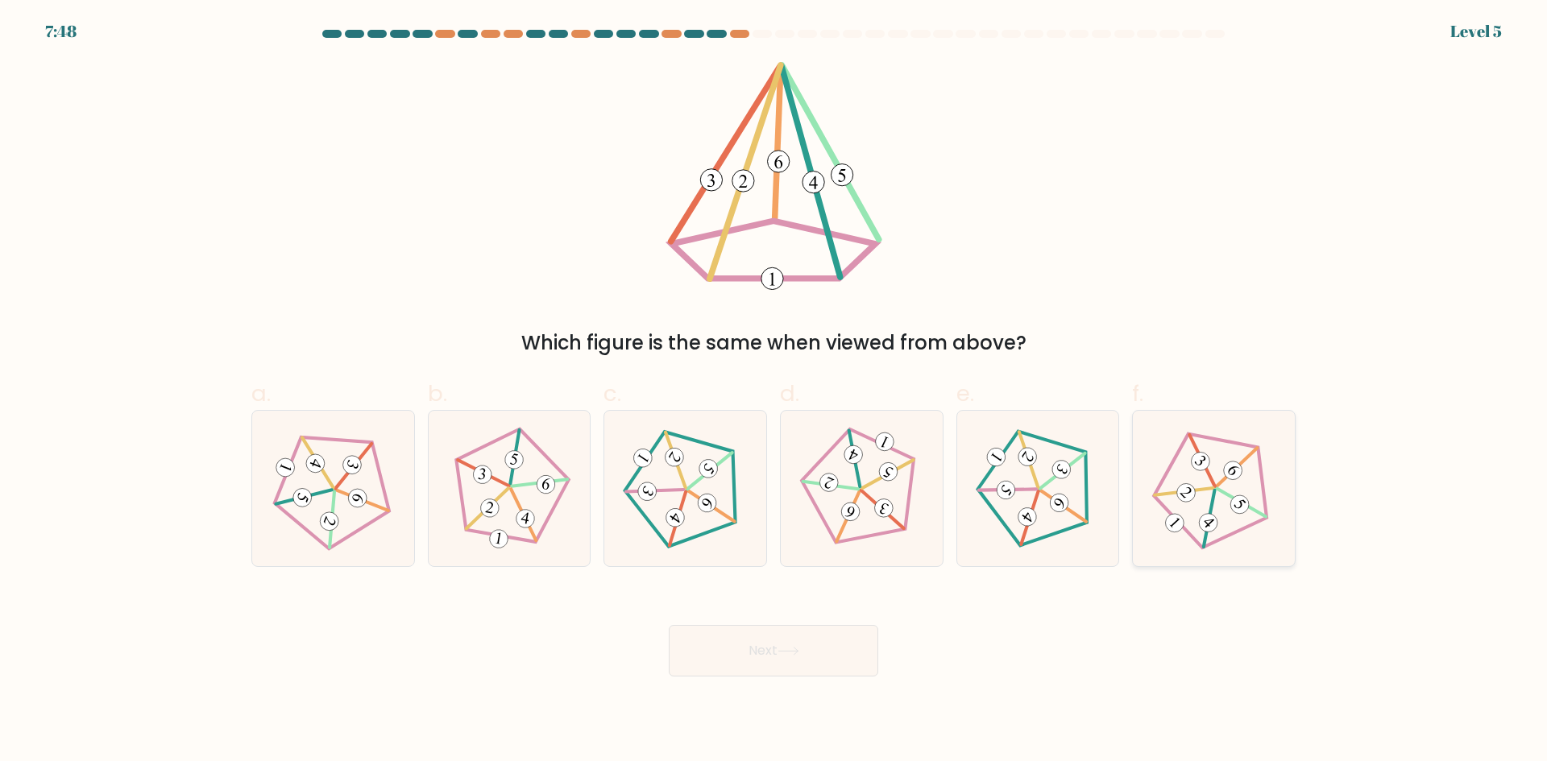
click at [1251, 487] on icon at bounding box center [1213, 488] width 124 height 124
click at [774, 392] on input "f." at bounding box center [774, 386] width 1 height 10
radio input "true"
click at [814, 648] on button "Next" at bounding box center [774, 651] width 210 height 52
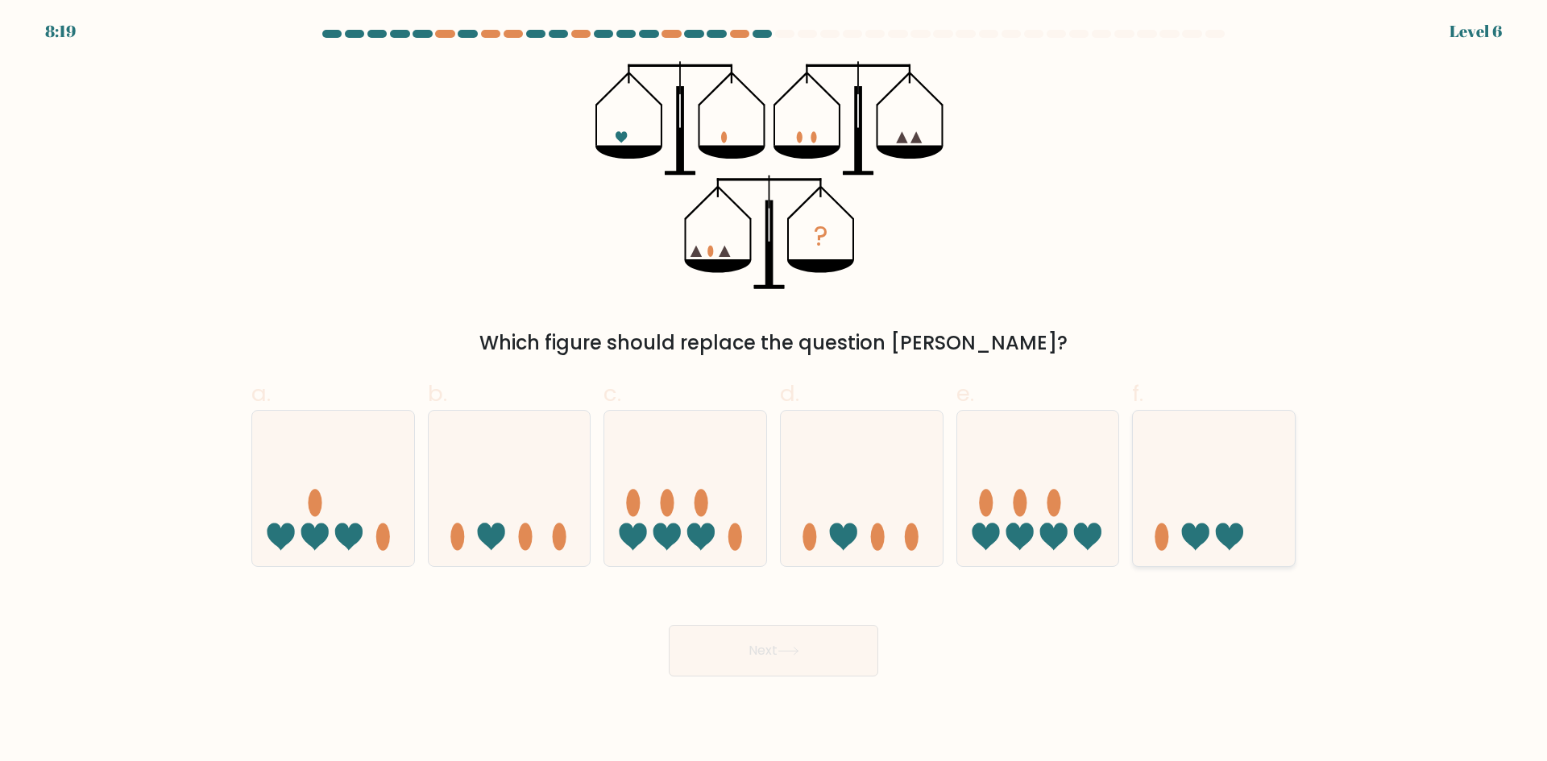
click at [1156, 541] on ellipse at bounding box center [1162, 537] width 14 height 27
click at [774, 392] on input "f." at bounding box center [774, 386] width 1 height 10
radio input "true"
click at [749, 658] on button "Next" at bounding box center [774, 651] width 210 height 52
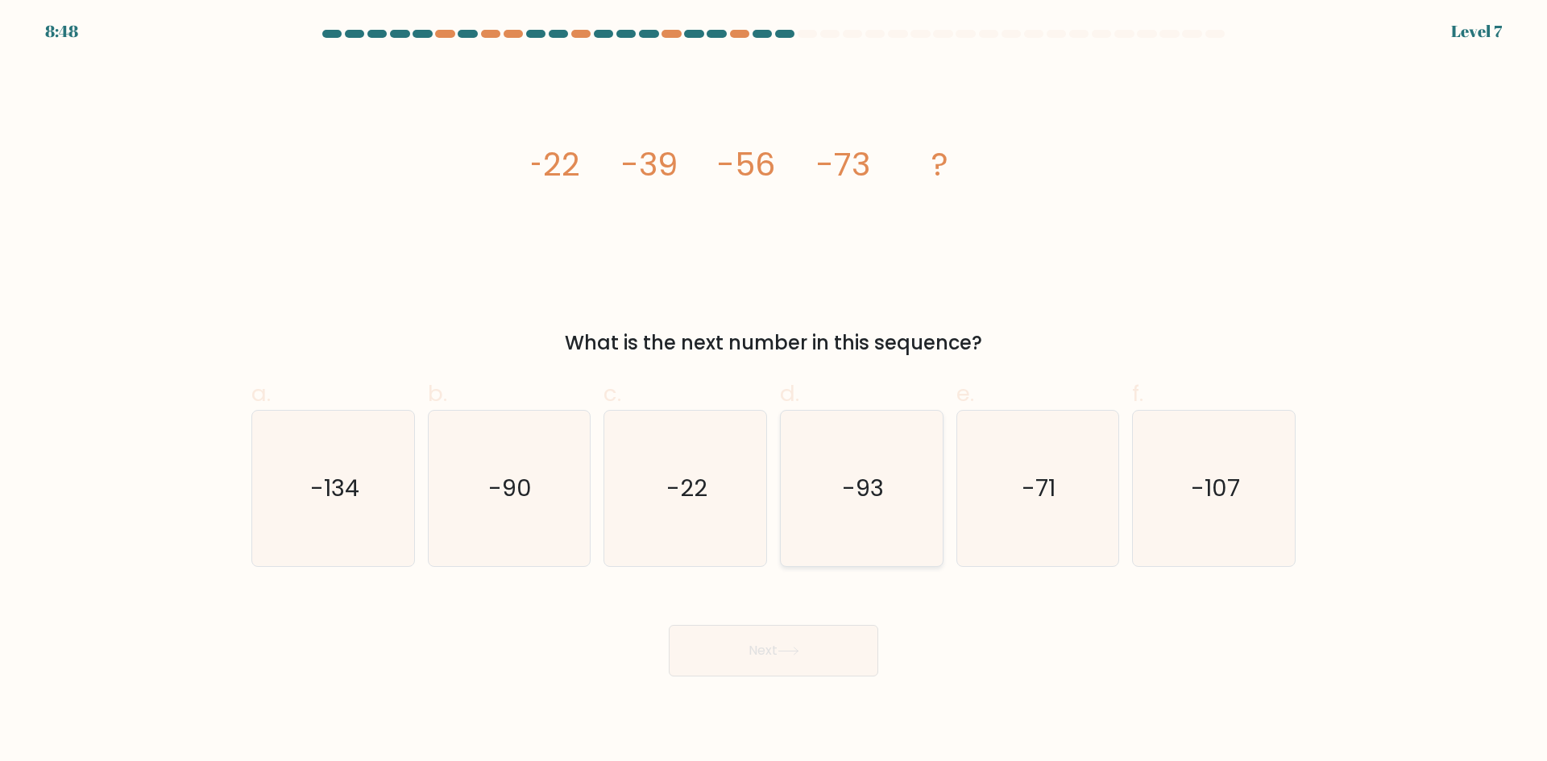
click at [859, 525] on icon "-93" at bounding box center [862, 489] width 156 height 156
click at [774, 392] on input "d. -93" at bounding box center [774, 386] width 1 height 10
radio input "true"
click at [789, 653] on icon at bounding box center [789, 651] width 22 height 9
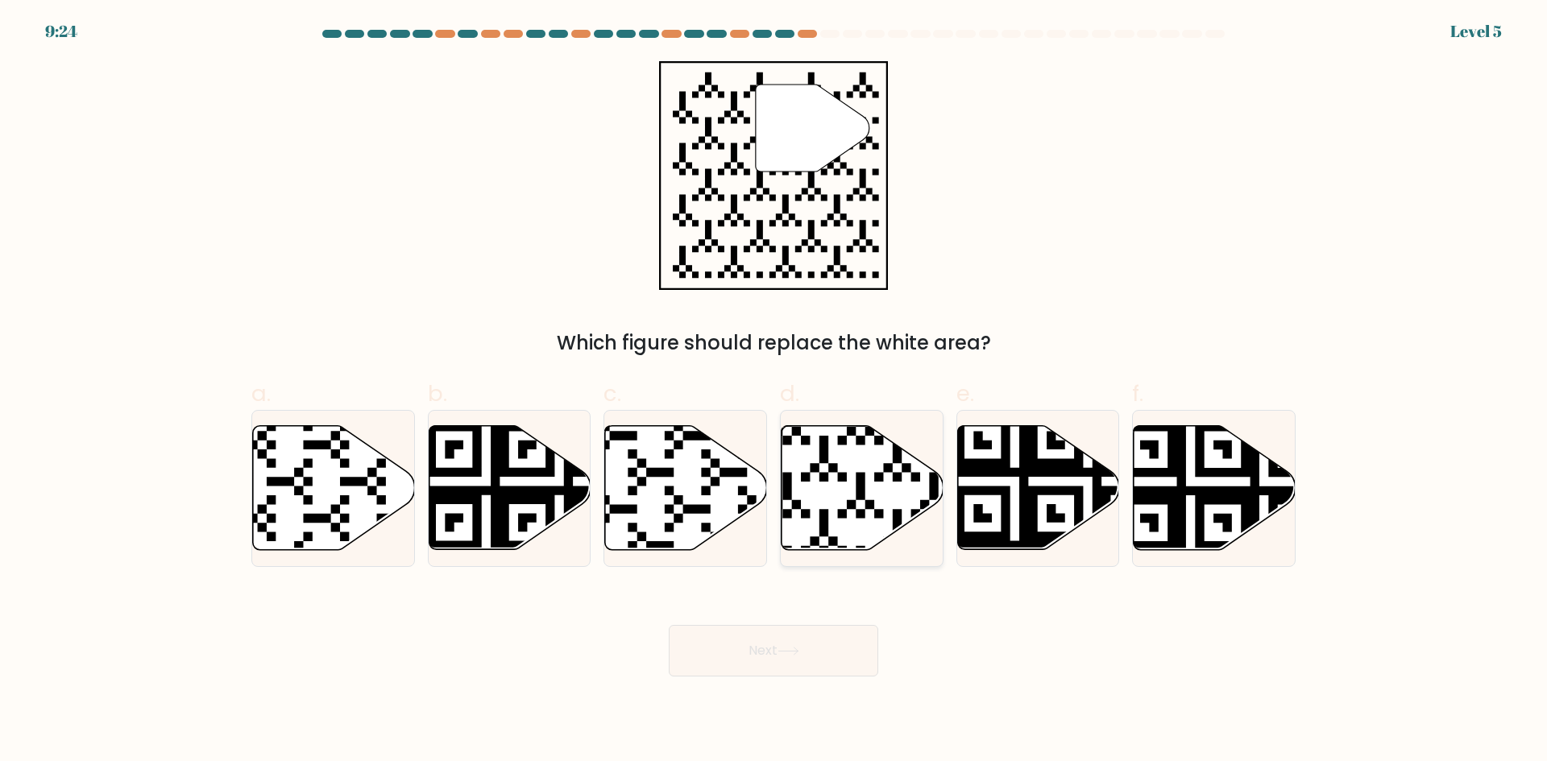
click at [854, 550] on icon at bounding box center [863, 488] width 162 height 124
click at [774, 392] on input "d." at bounding box center [774, 386] width 1 height 10
radio input "true"
click at [793, 661] on button "Next" at bounding box center [774, 651] width 210 height 52
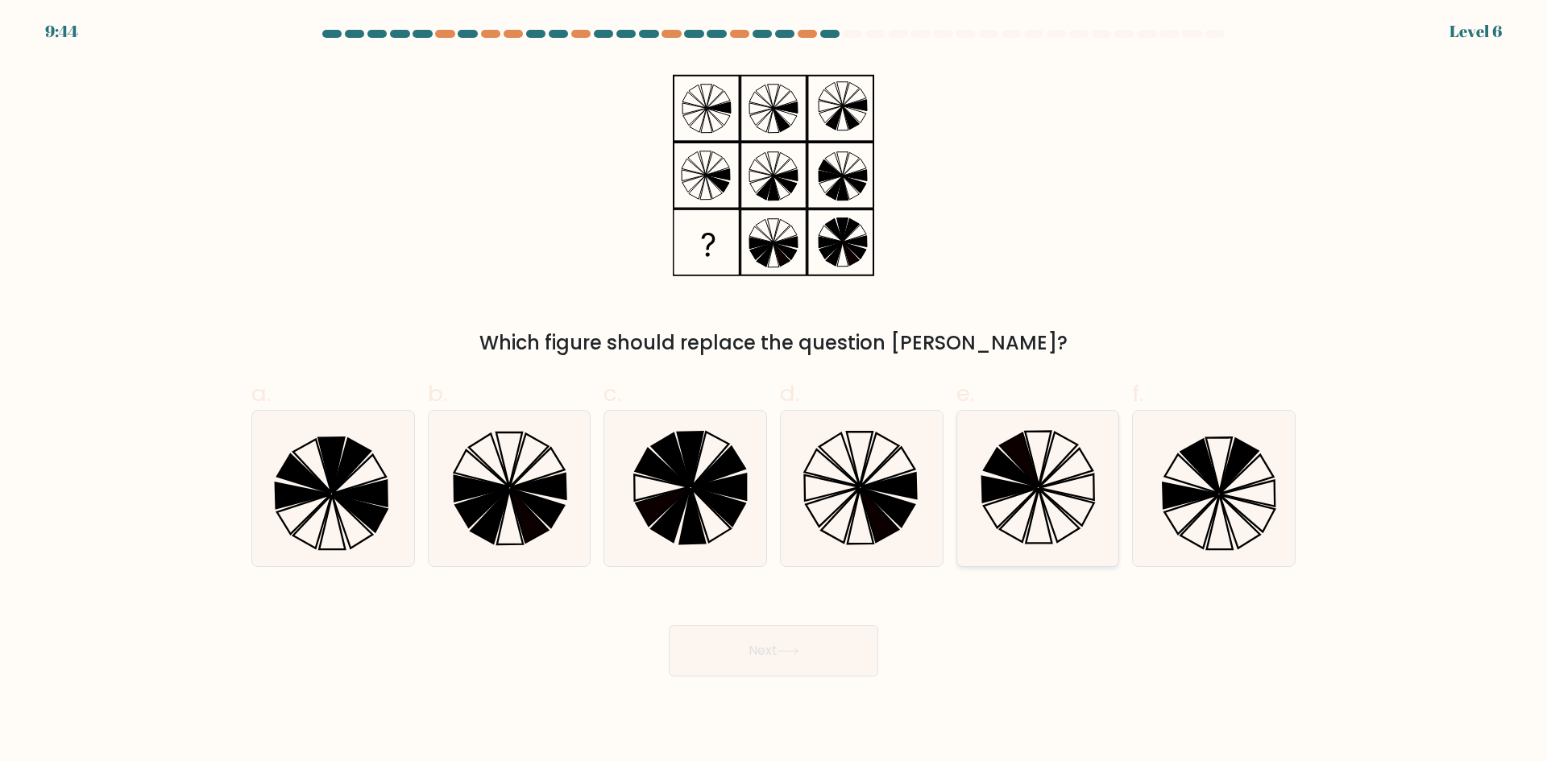
click at [1043, 518] on icon at bounding box center [1038, 489] width 156 height 156
click at [774, 392] on input "e." at bounding box center [774, 386] width 1 height 10
radio input "true"
click at [794, 649] on icon at bounding box center [789, 651] width 22 height 9
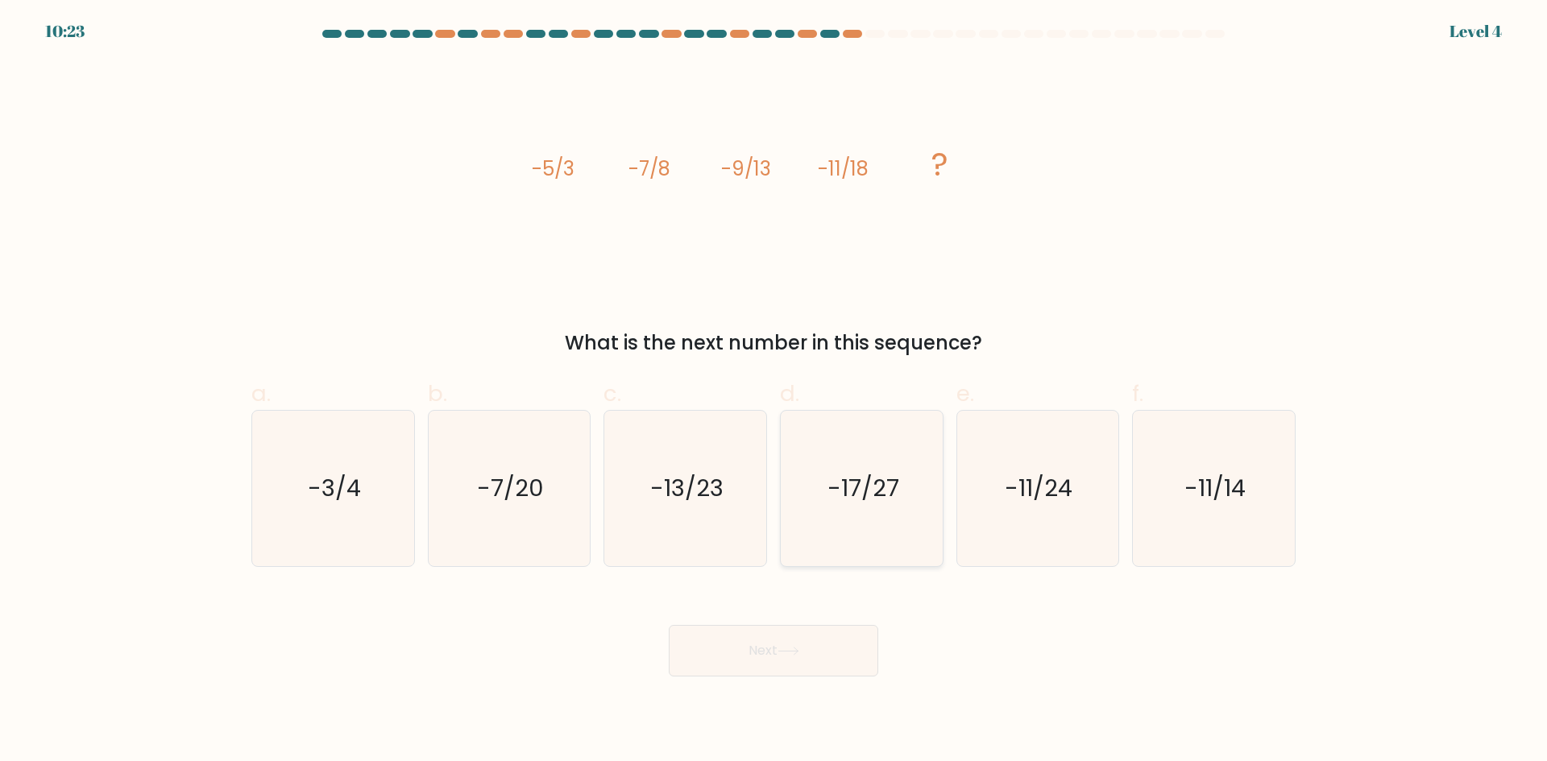
click at [852, 544] on icon "-17/27" at bounding box center [862, 489] width 156 height 156
click at [774, 392] on input "d. -17/27" at bounding box center [774, 386] width 1 height 10
radio input "true"
click at [823, 662] on button "Next" at bounding box center [774, 651] width 210 height 52
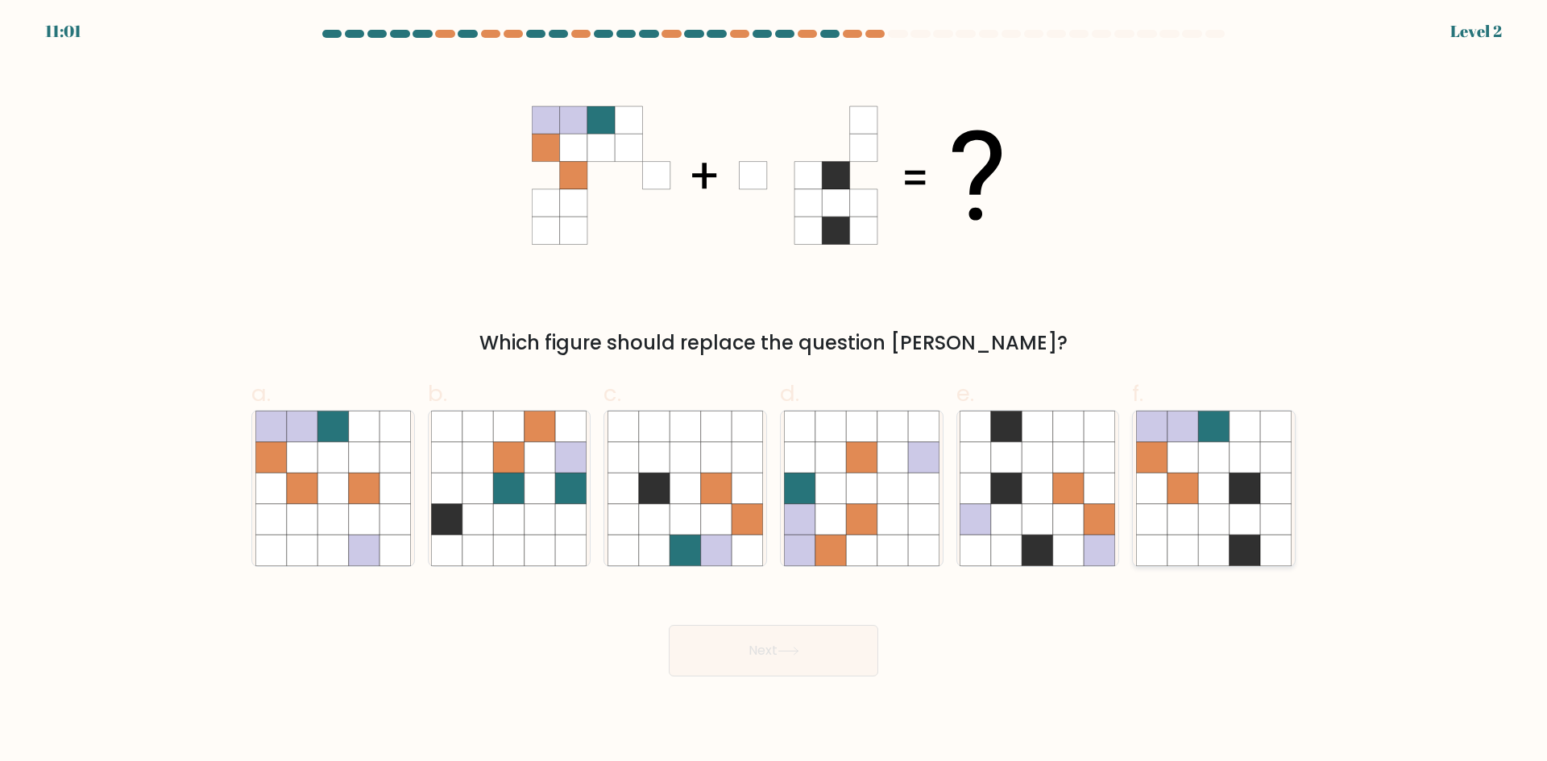
click at [1270, 503] on icon at bounding box center [1275, 488] width 31 height 31
click at [774, 392] on input "f." at bounding box center [774, 386] width 1 height 10
radio input "true"
click at [858, 663] on button "Next" at bounding box center [774, 651] width 210 height 52
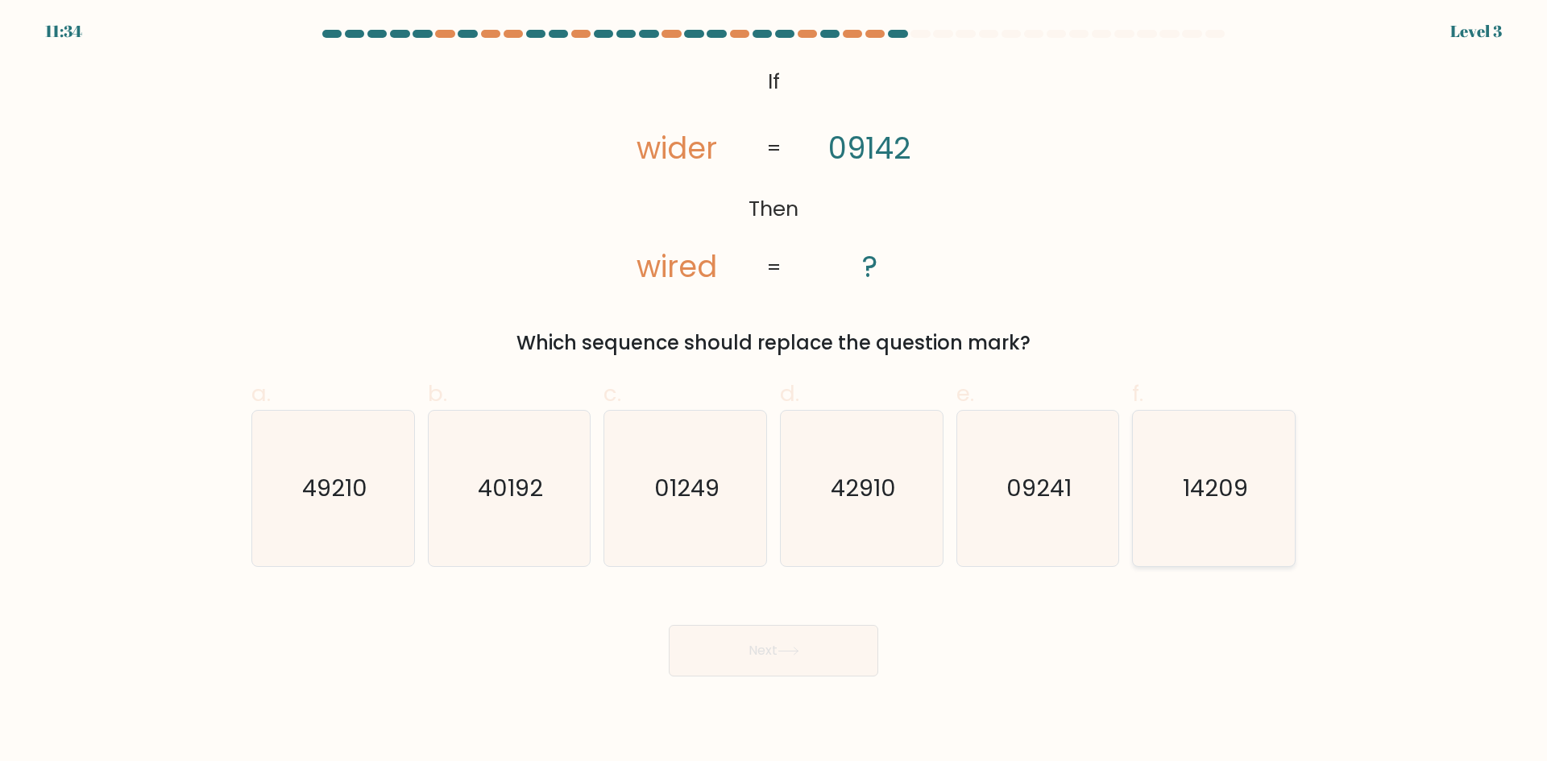
click at [1183, 505] on icon "14209" at bounding box center [1214, 489] width 156 height 156
click at [774, 392] on input "f. 14209" at bounding box center [774, 386] width 1 height 10
radio input "true"
click at [756, 670] on button "Next" at bounding box center [774, 651] width 210 height 52
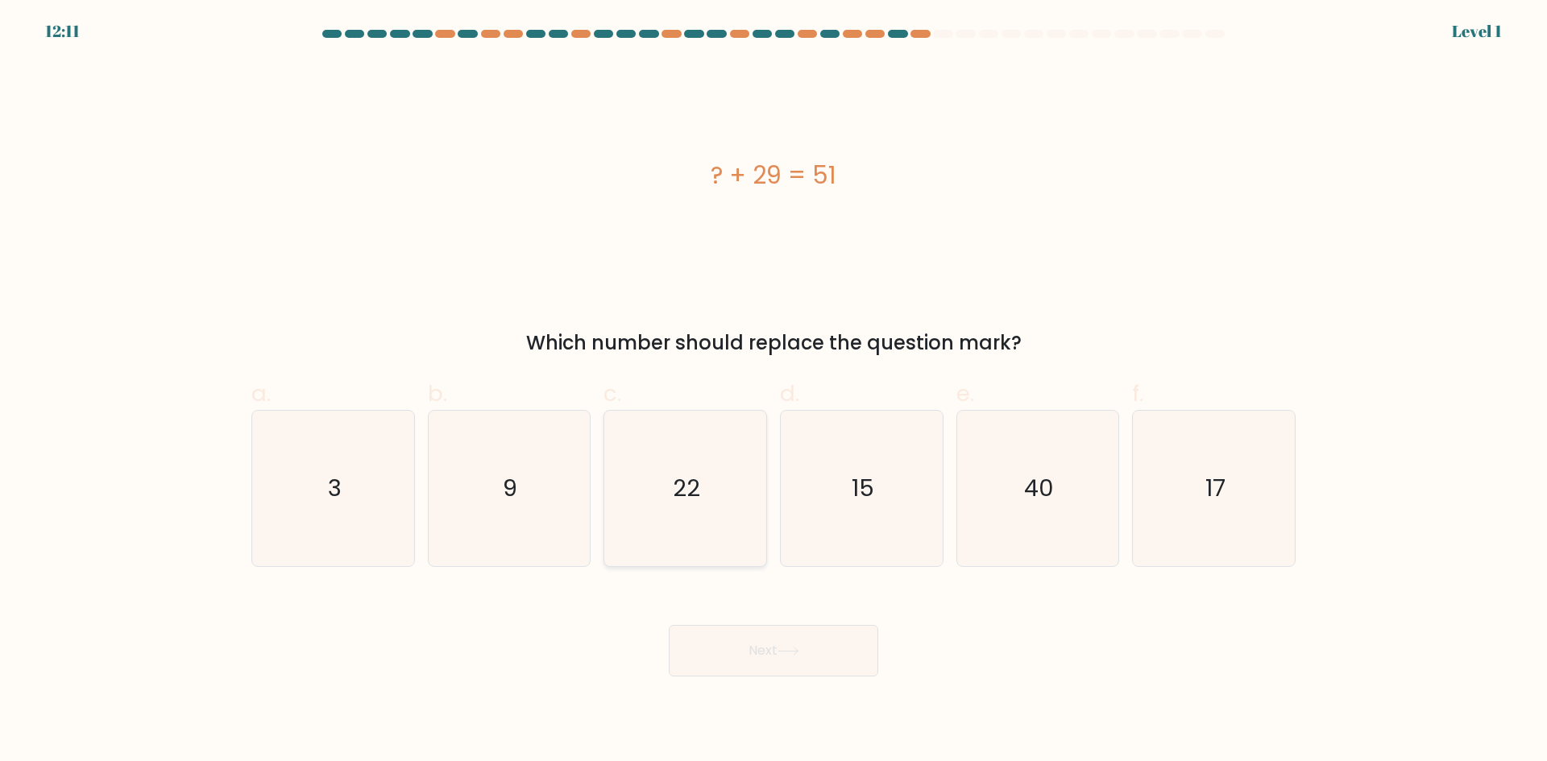
click at [678, 512] on icon "22" at bounding box center [686, 489] width 156 height 156
click at [774, 392] on input "c. 22" at bounding box center [774, 386] width 1 height 10
radio input "true"
click at [712, 637] on button "Next" at bounding box center [774, 651] width 210 height 52
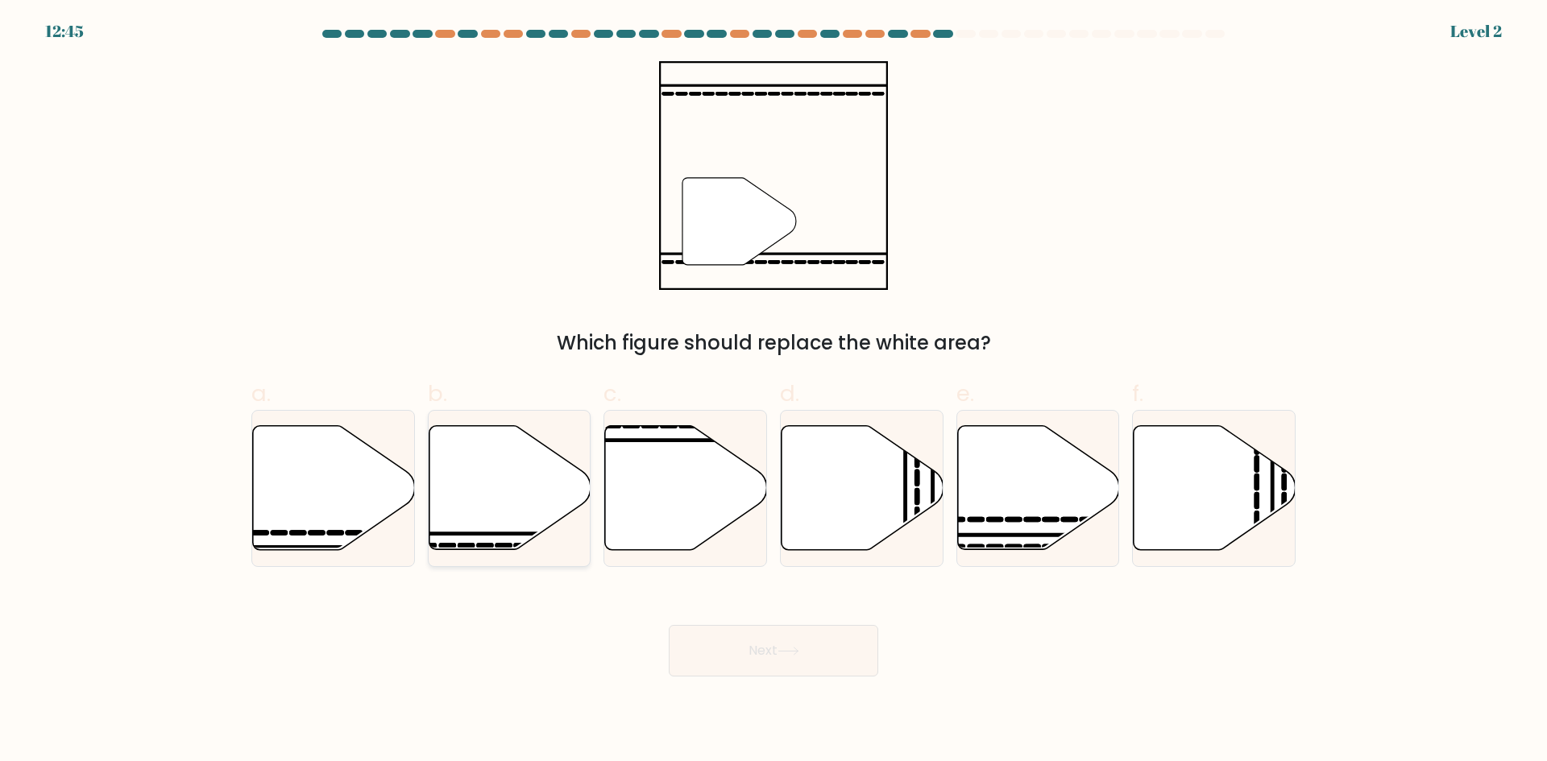
click at [496, 497] on icon at bounding box center [510, 488] width 162 height 124
click at [774, 392] on input "b." at bounding box center [774, 386] width 1 height 10
radio input "true"
click at [743, 643] on button "Next" at bounding box center [774, 651] width 210 height 52
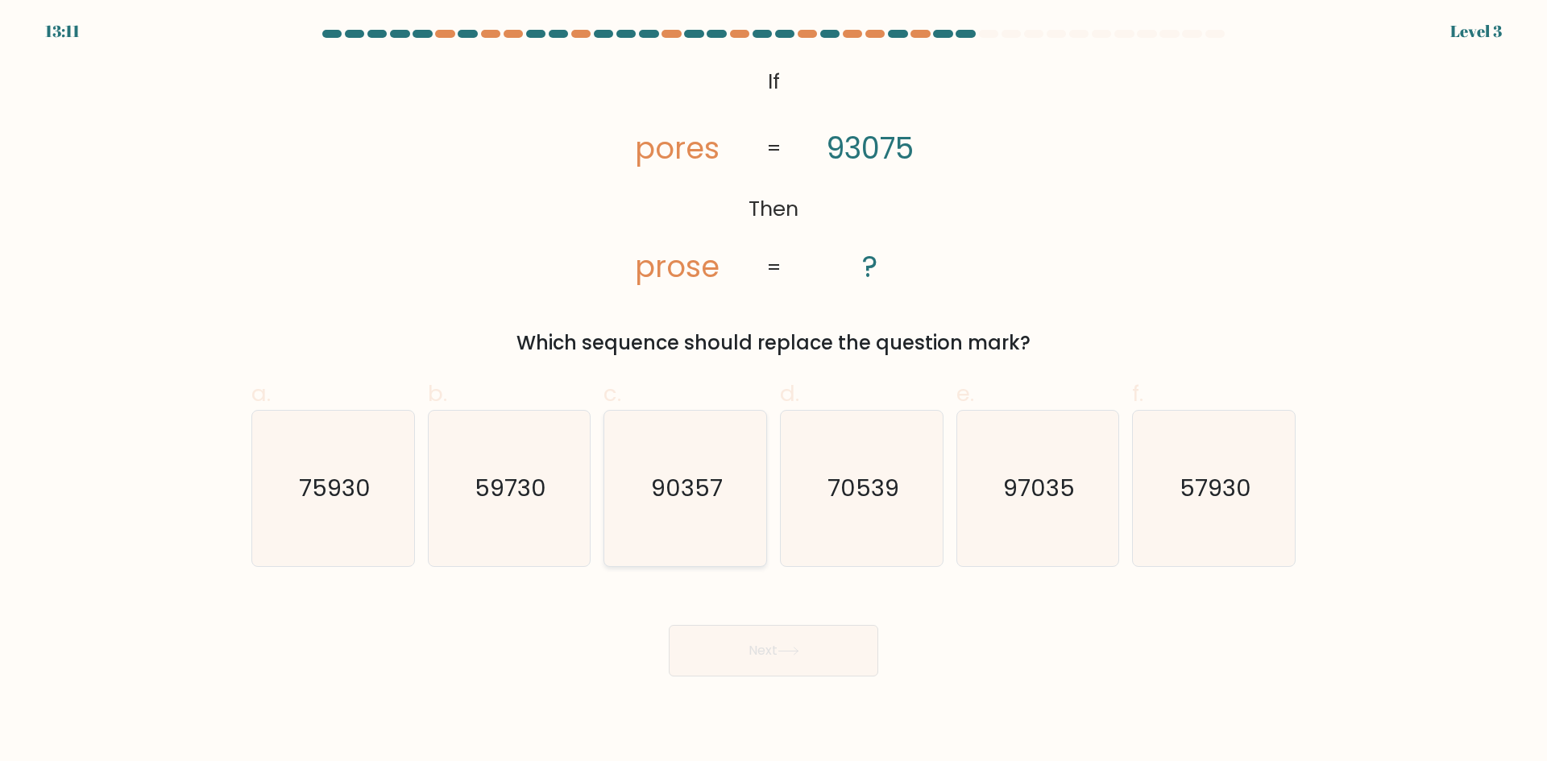
click at [694, 532] on icon "90357" at bounding box center [686, 489] width 156 height 156
click at [774, 392] on input "c. 90357" at bounding box center [774, 386] width 1 height 10
radio input "true"
click at [799, 677] on body "13:10 Level 3 ?" at bounding box center [773, 380] width 1547 height 761
click at [793, 655] on icon at bounding box center [789, 651] width 22 height 9
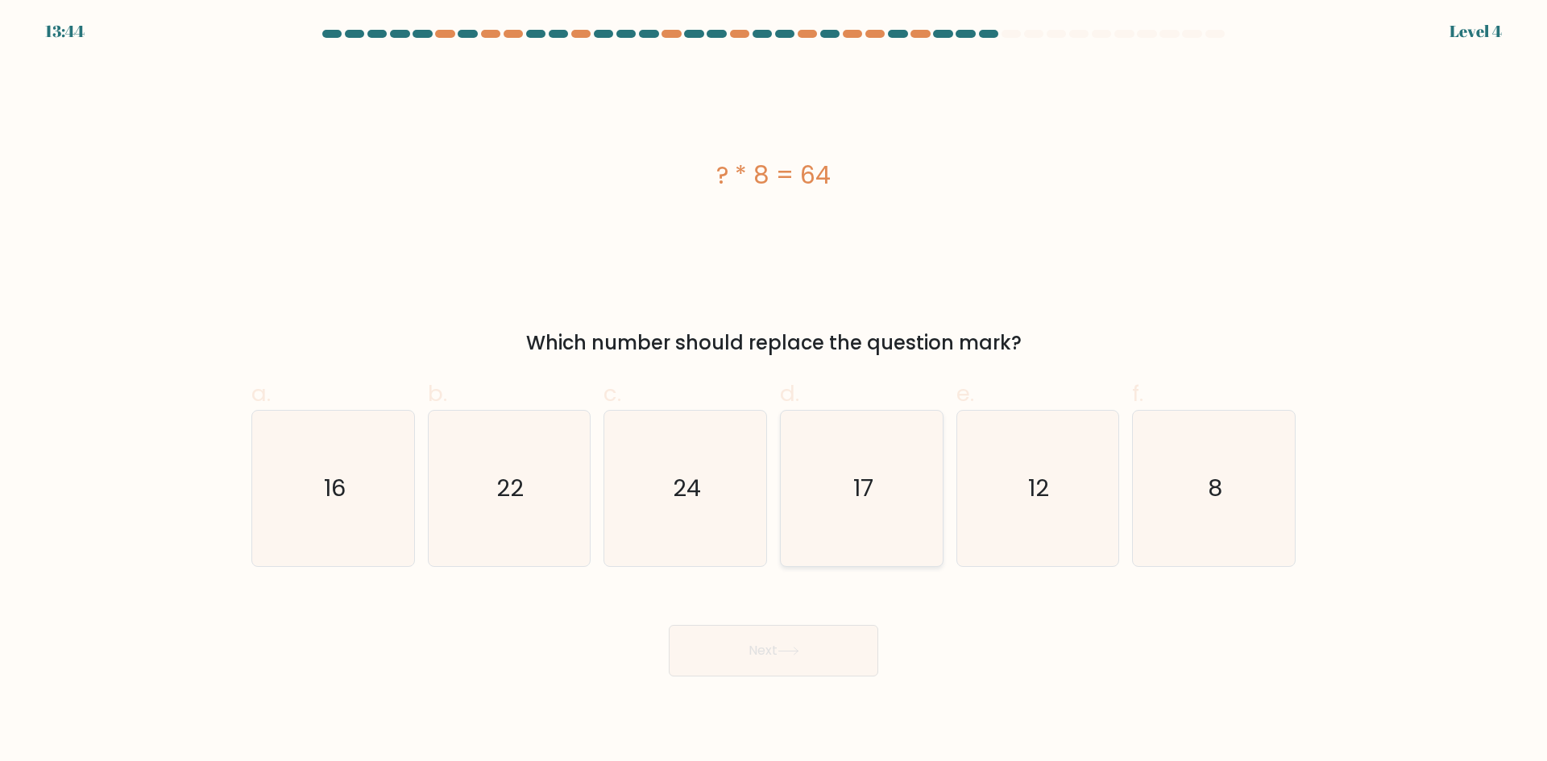
click at [890, 538] on icon "17" at bounding box center [862, 489] width 156 height 156
click at [774, 392] on input "d. 17" at bounding box center [774, 386] width 1 height 10
radio input "true"
click at [857, 661] on button "Next" at bounding box center [774, 651] width 210 height 52
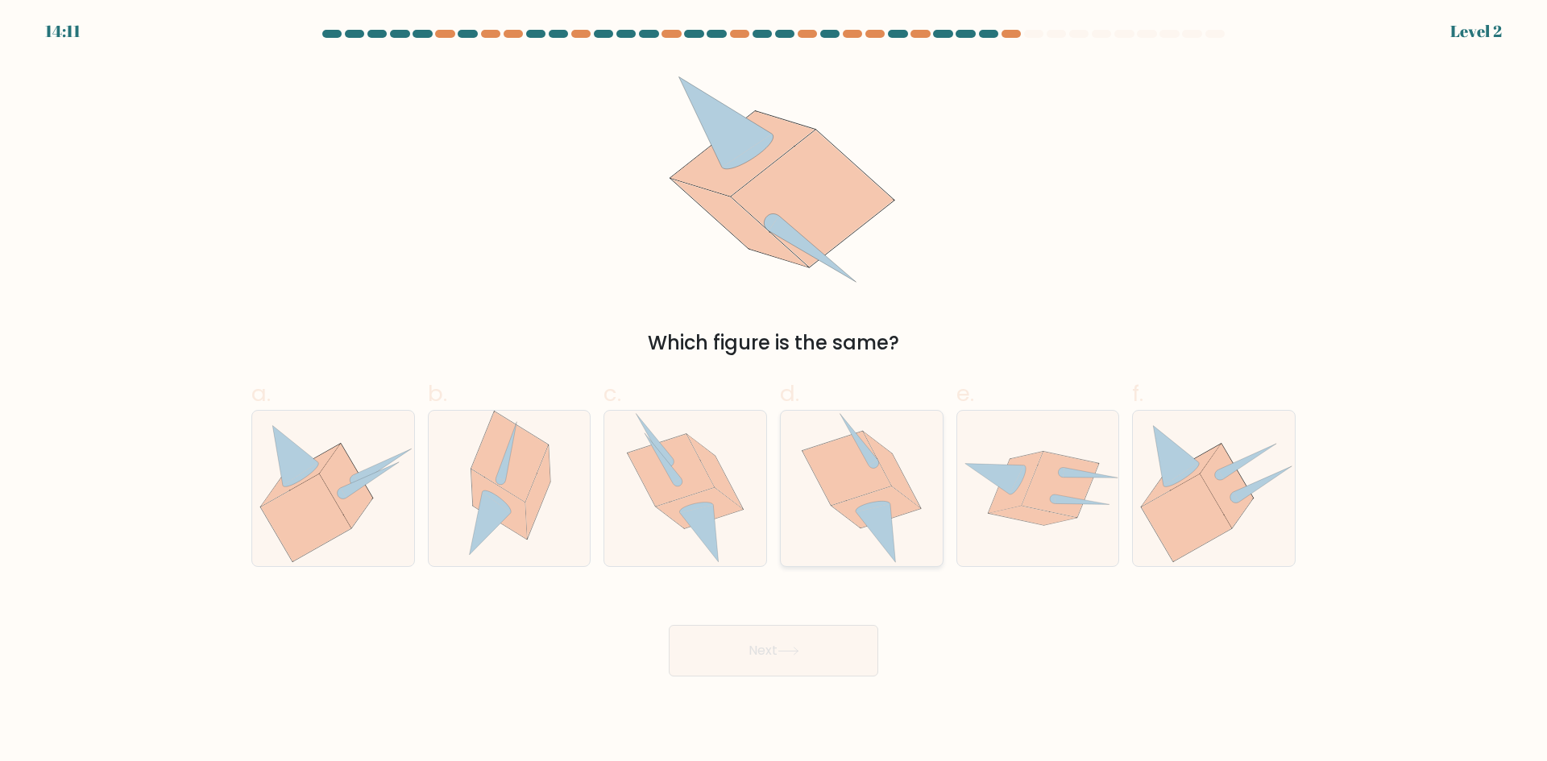
click at [856, 521] on icon at bounding box center [876, 508] width 89 height 42
click at [774, 392] on input "d." at bounding box center [774, 386] width 1 height 10
radio input "true"
click at [823, 652] on button "Next" at bounding box center [774, 651] width 210 height 52
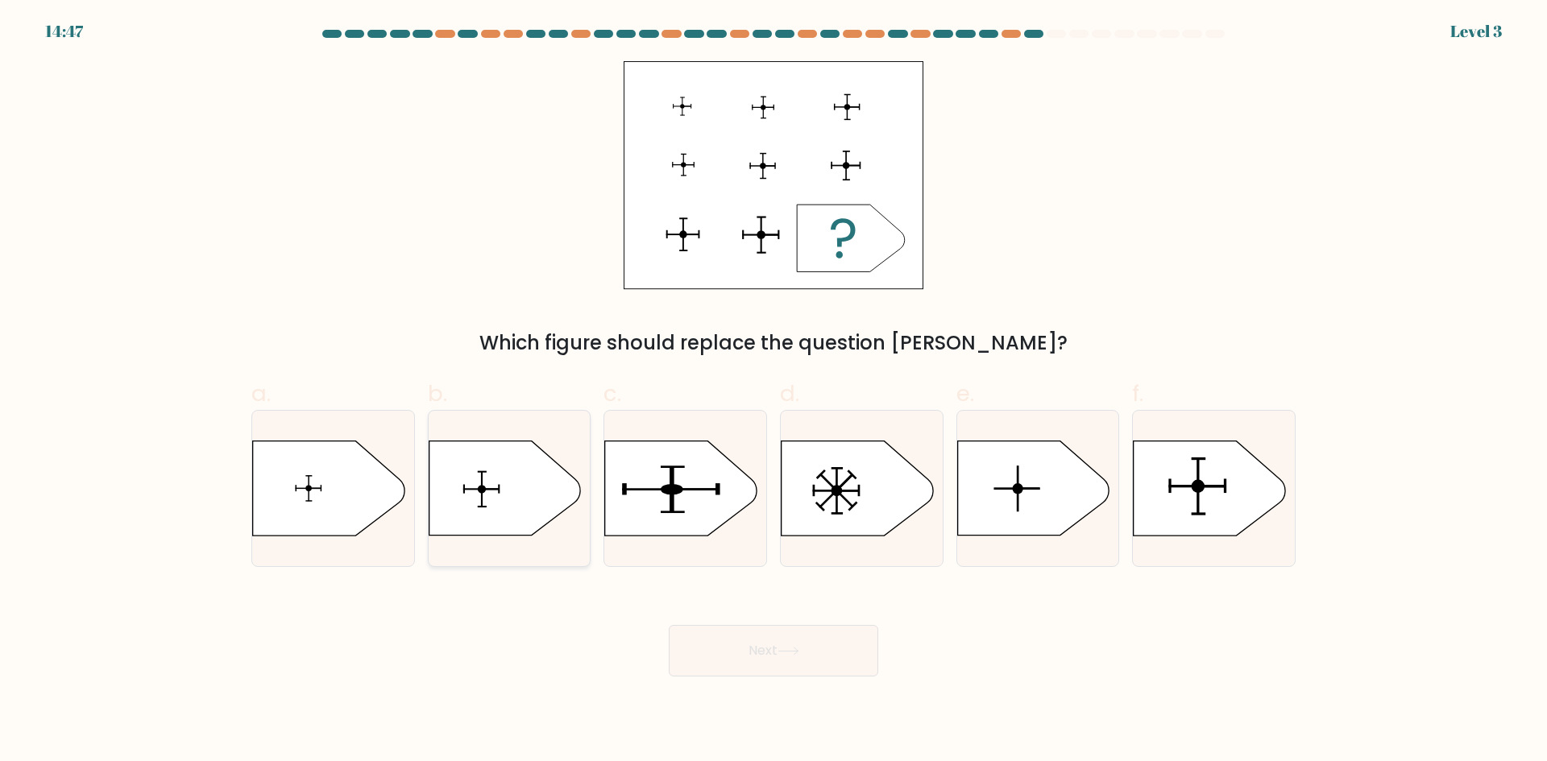
click at [523, 476] on icon at bounding box center [504, 489] width 151 height 94
click at [774, 392] on input "b." at bounding box center [774, 386] width 1 height 10
radio input "true"
click at [780, 633] on button "Next" at bounding box center [774, 651] width 210 height 52
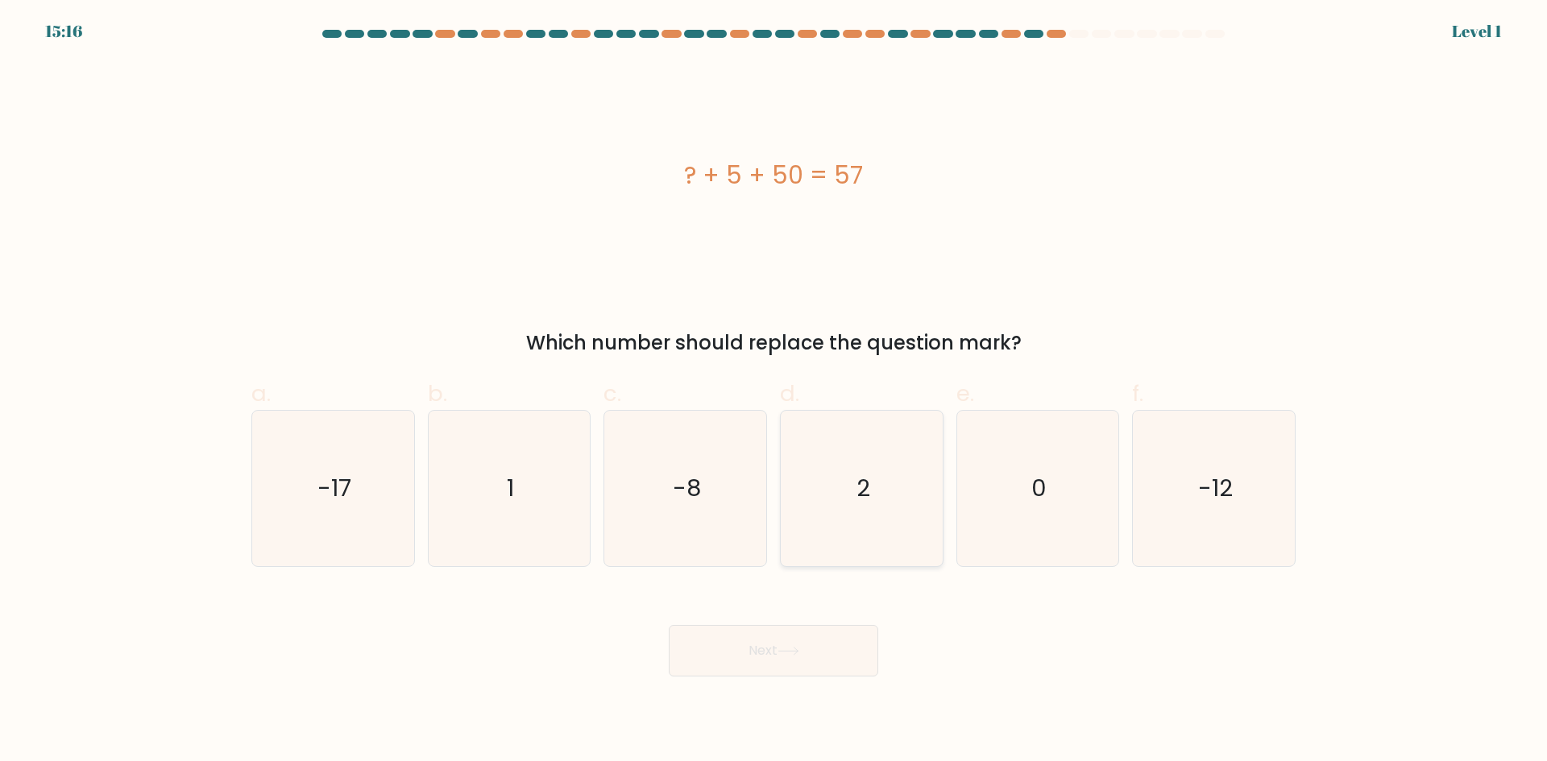
click at [868, 505] on icon "2" at bounding box center [862, 489] width 156 height 156
click at [774, 392] on input "d. 2" at bounding box center [774, 386] width 1 height 10
radio input "true"
click at [773, 665] on button "Next" at bounding box center [774, 651] width 210 height 52
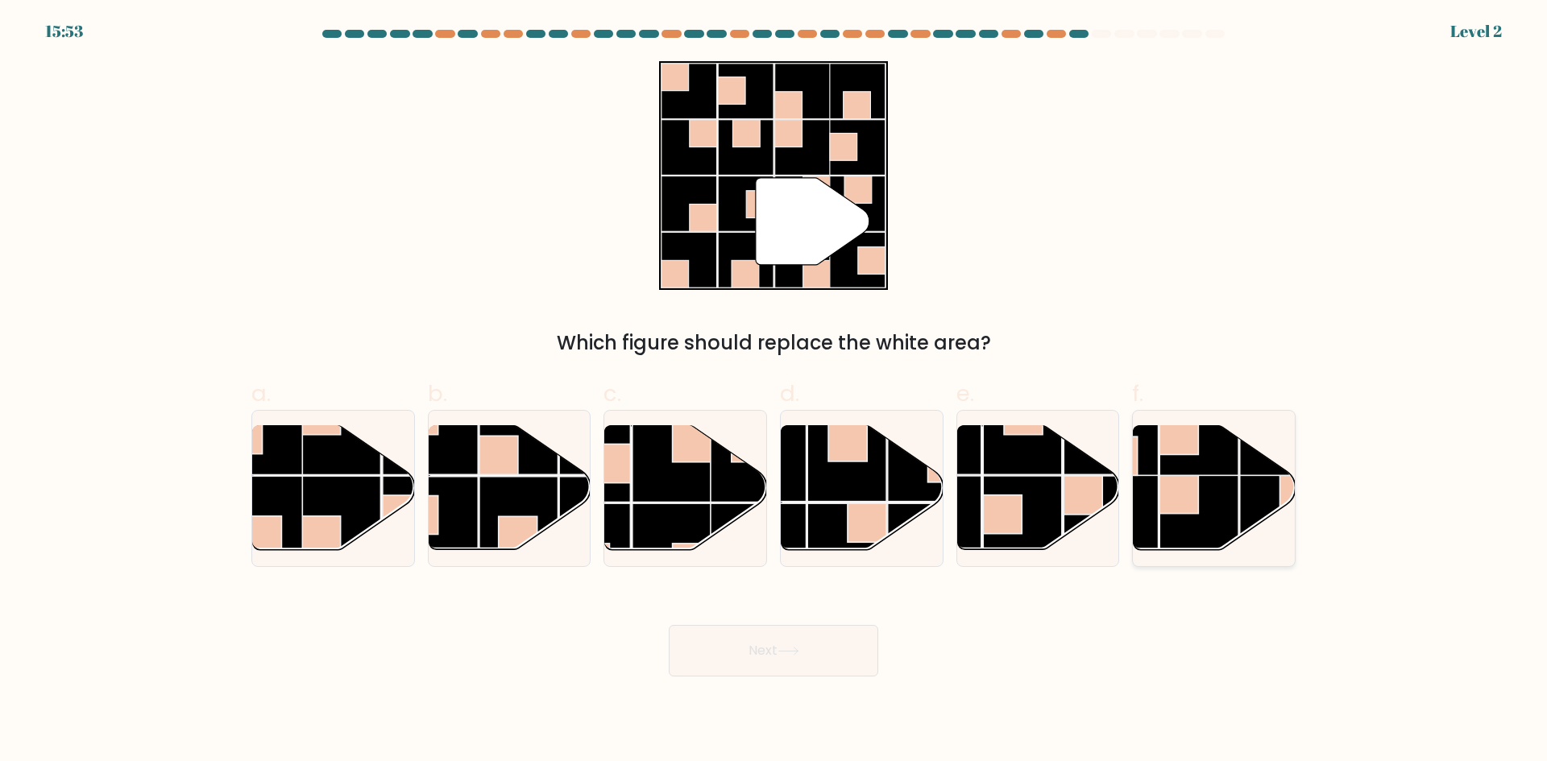
click at [1205, 472] on rect at bounding box center [1199, 435] width 79 height 79
click at [774, 392] on input "f." at bounding box center [774, 386] width 1 height 10
radio input "true"
click at [727, 489] on rect at bounding box center [750, 462] width 79 height 79
click at [774, 392] on input "c." at bounding box center [774, 386] width 1 height 10
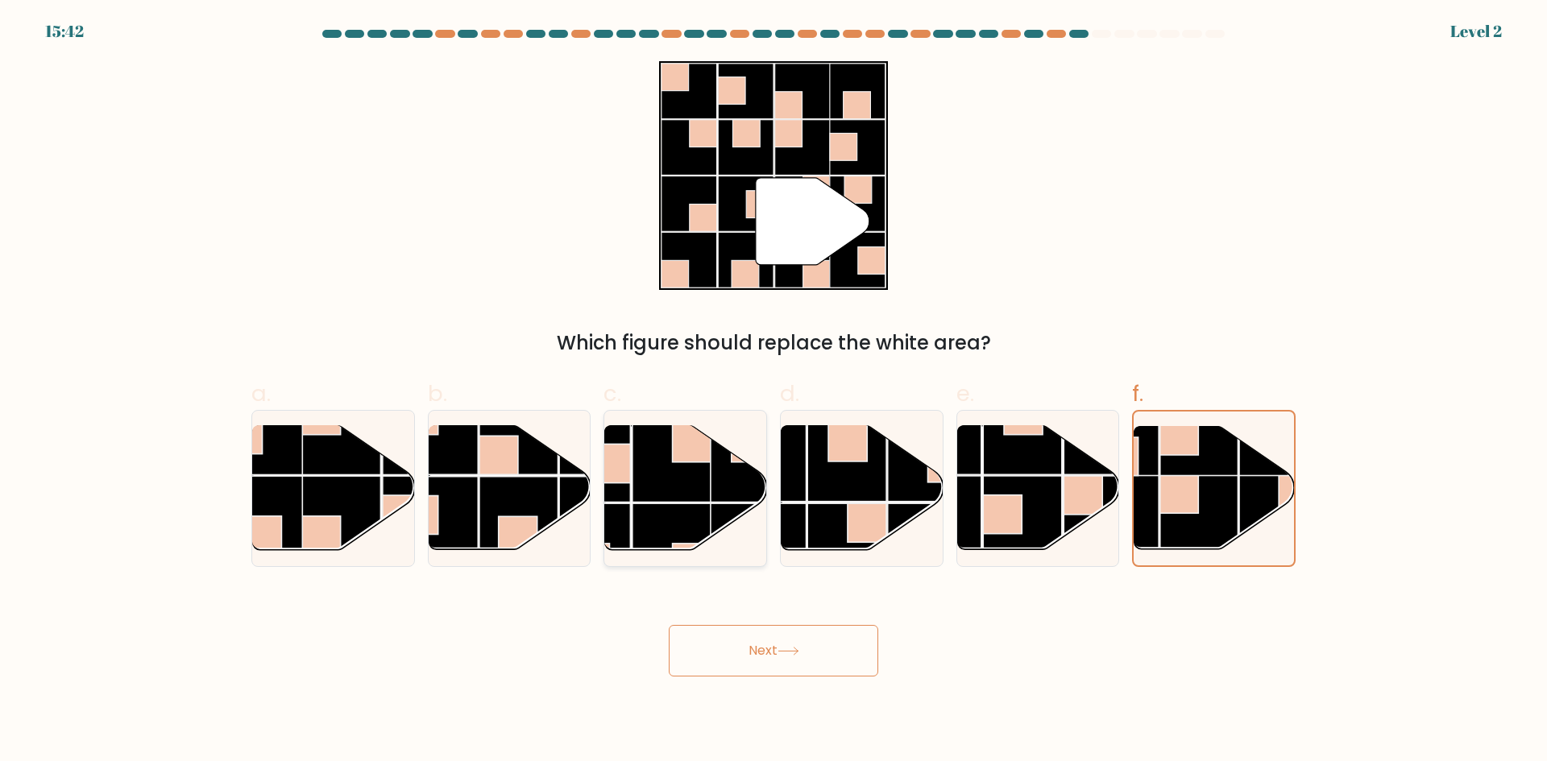
radio input "true"
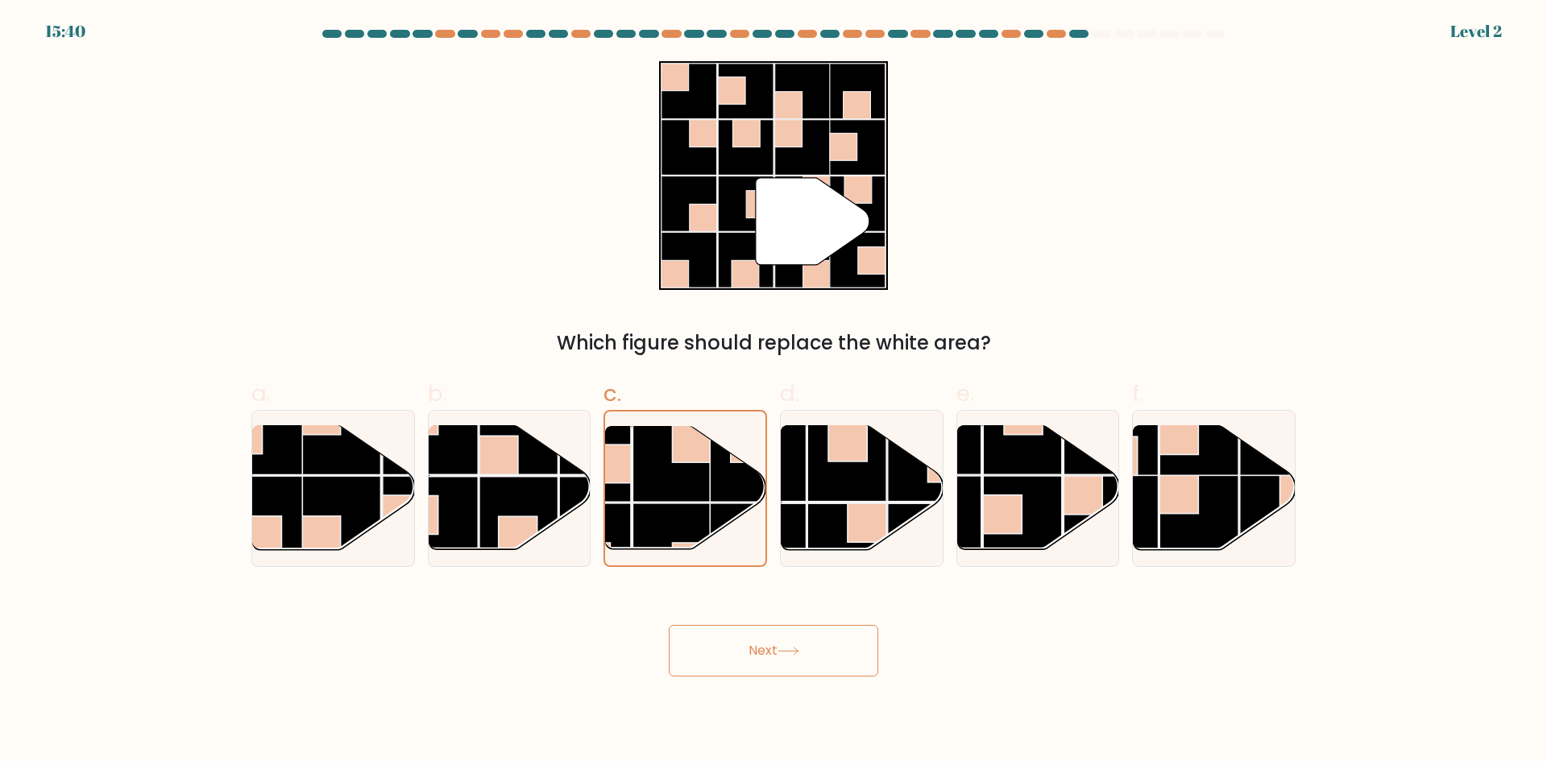
click at [826, 660] on button "Next" at bounding box center [774, 651] width 210 height 52
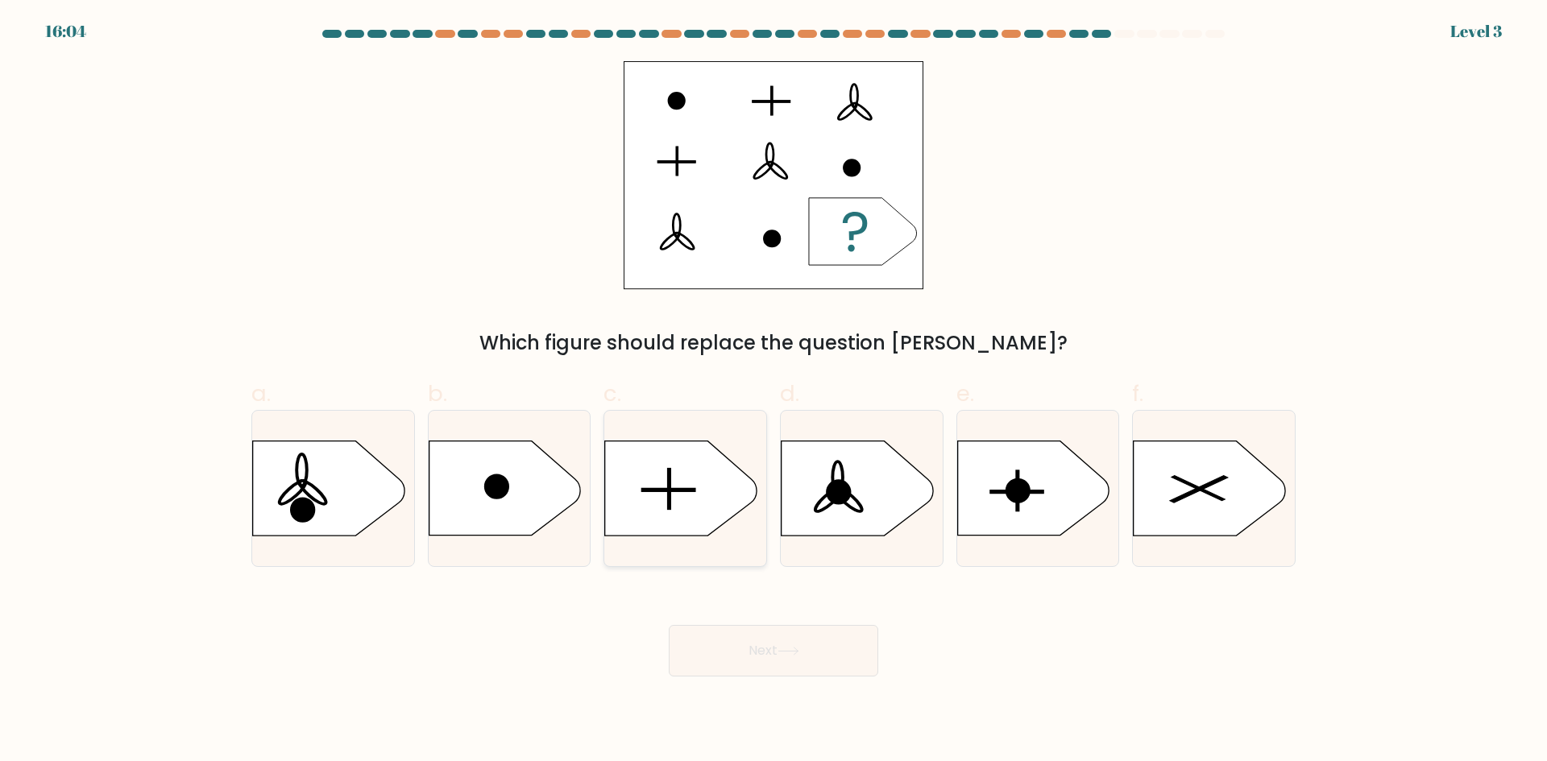
click at [645, 496] on icon at bounding box center [680, 489] width 151 height 94
click at [774, 392] on input "c." at bounding box center [774, 386] width 1 height 10
radio input "true"
click at [761, 623] on div "Next" at bounding box center [774, 632] width 1064 height 90
click at [799, 649] on icon at bounding box center [789, 651] width 22 height 9
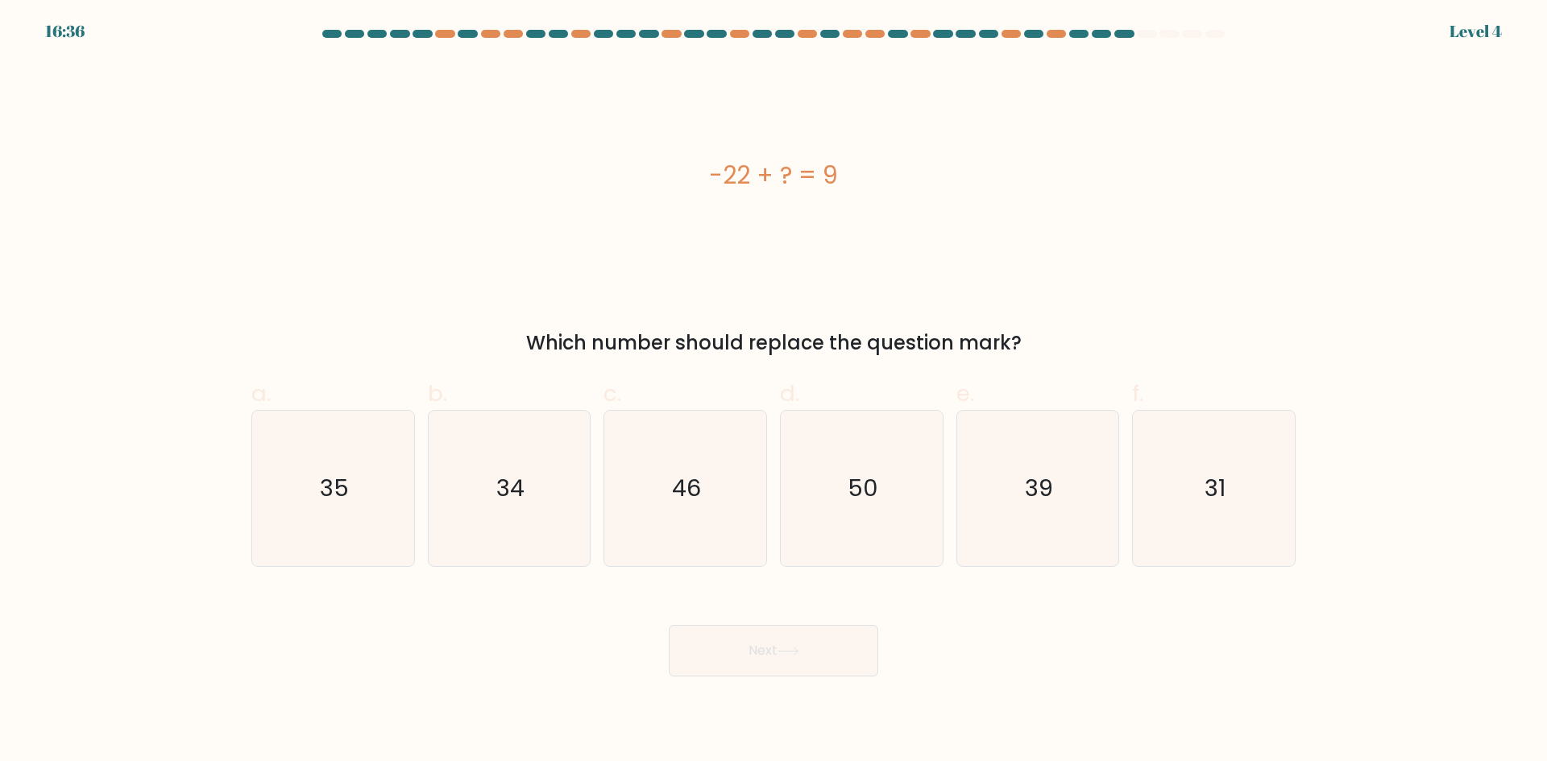
click at [1305, 447] on form "a." at bounding box center [773, 353] width 1547 height 647
click at [1169, 474] on icon "31" at bounding box center [1214, 489] width 156 height 156
click at [774, 392] on input "f. 31" at bounding box center [774, 386] width 1 height 10
radio input "true"
click at [765, 628] on button "Next" at bounding box center [774, 651] width 210 height 52
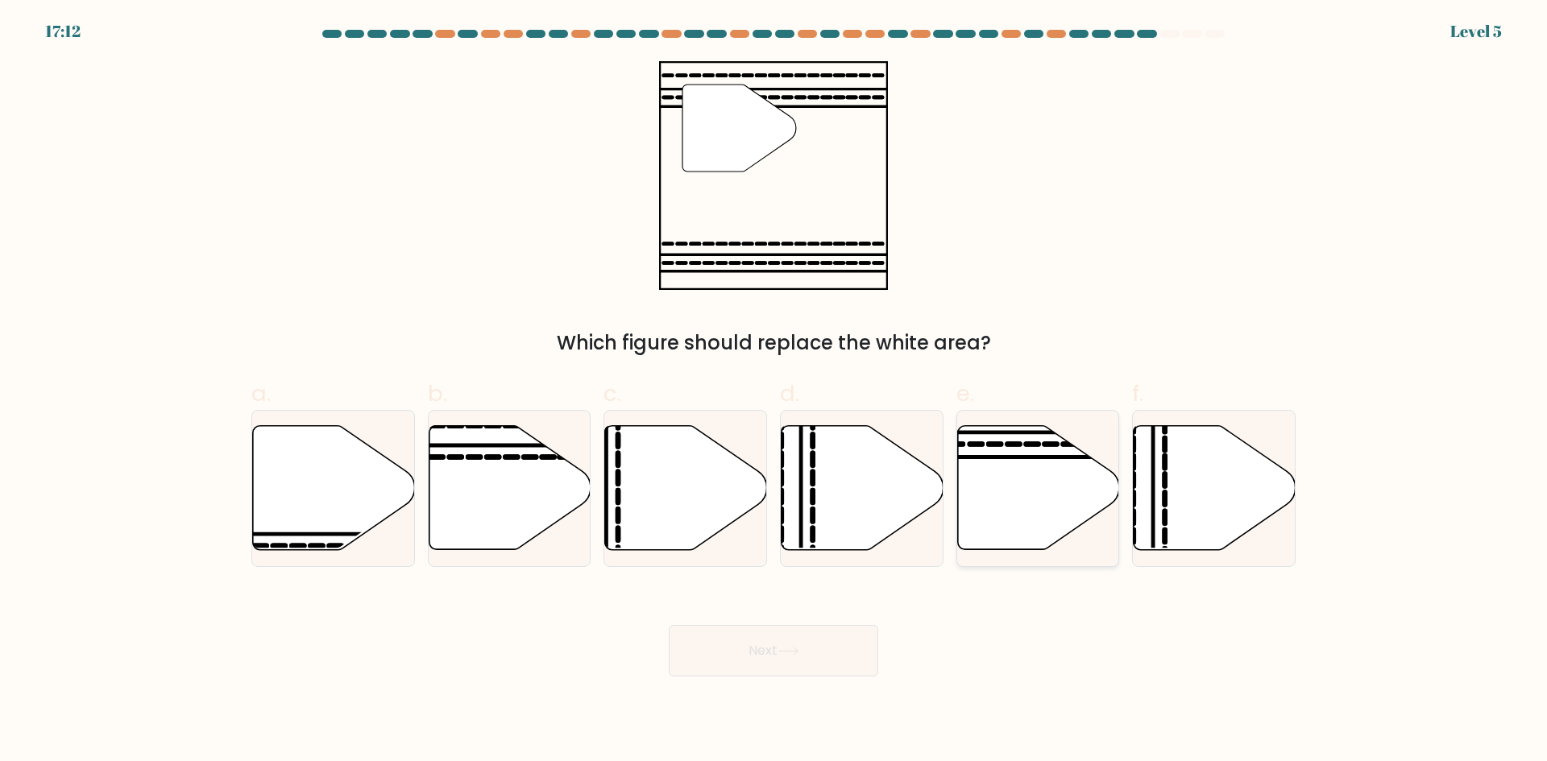
click at [1016, 527] on icon at bounding box center [1038, 488] width 162 height 124
click at [774, 392] on input "e." at bounding box center [774, 386] width 1 height 10
radio input "true"
click at [815, 645] on button "Next" at bounding box center [774, 651] width 210 height 52
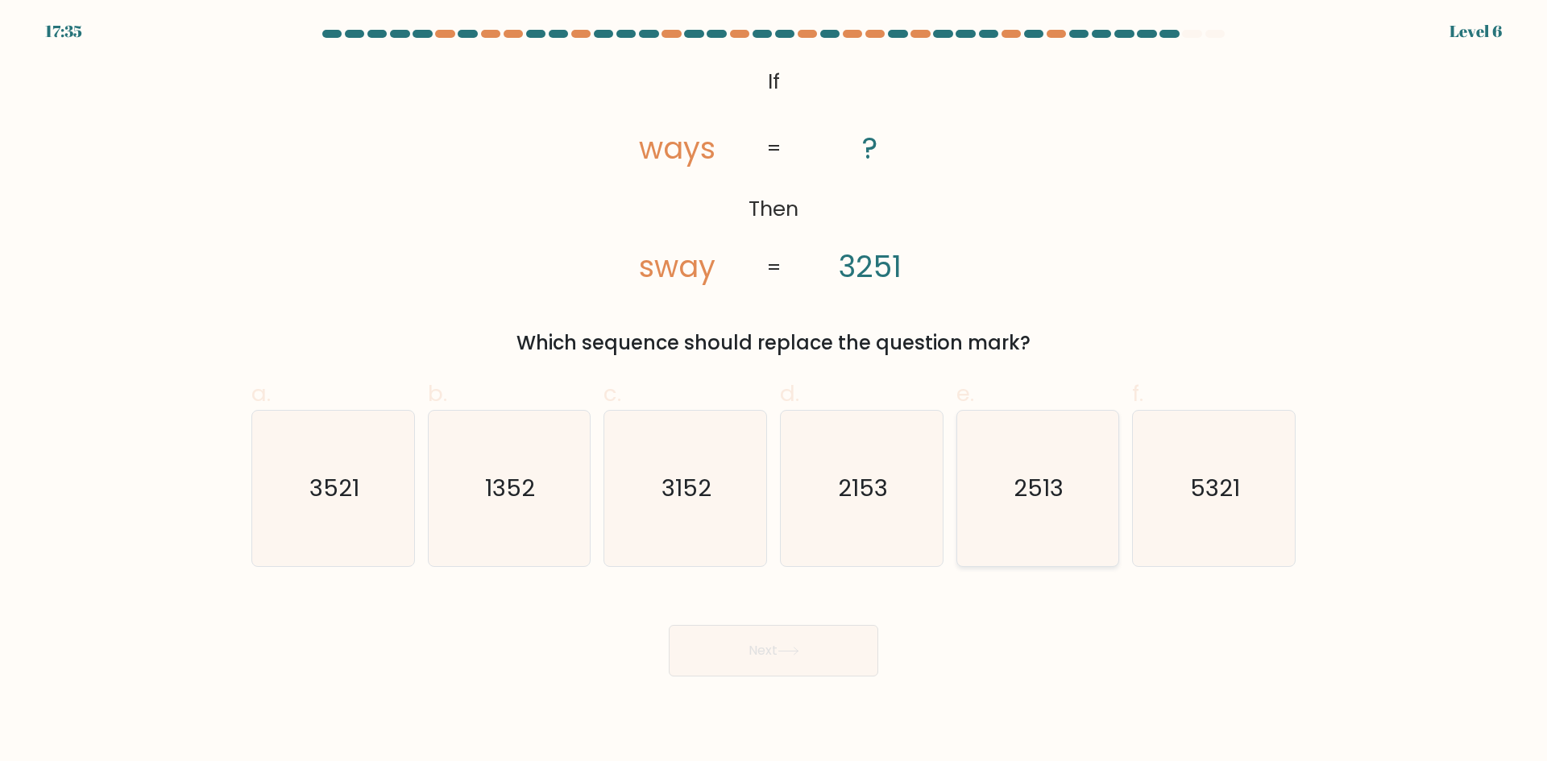
click at [985, 510] on icon "2513" at bounding box center [1038, 489] width 156 height 156
click at [774, 392] on input "e. 2513" at bounding box center [774, 386] width 1 height 10
radio input "true"
click at [746, 678] on body "17:34 Level 6 ?" at bounding box center [773, 380] width 1547 height 761
click at [743, 671] on button "Next" at bounding box center [774, 651] width 210 height 52
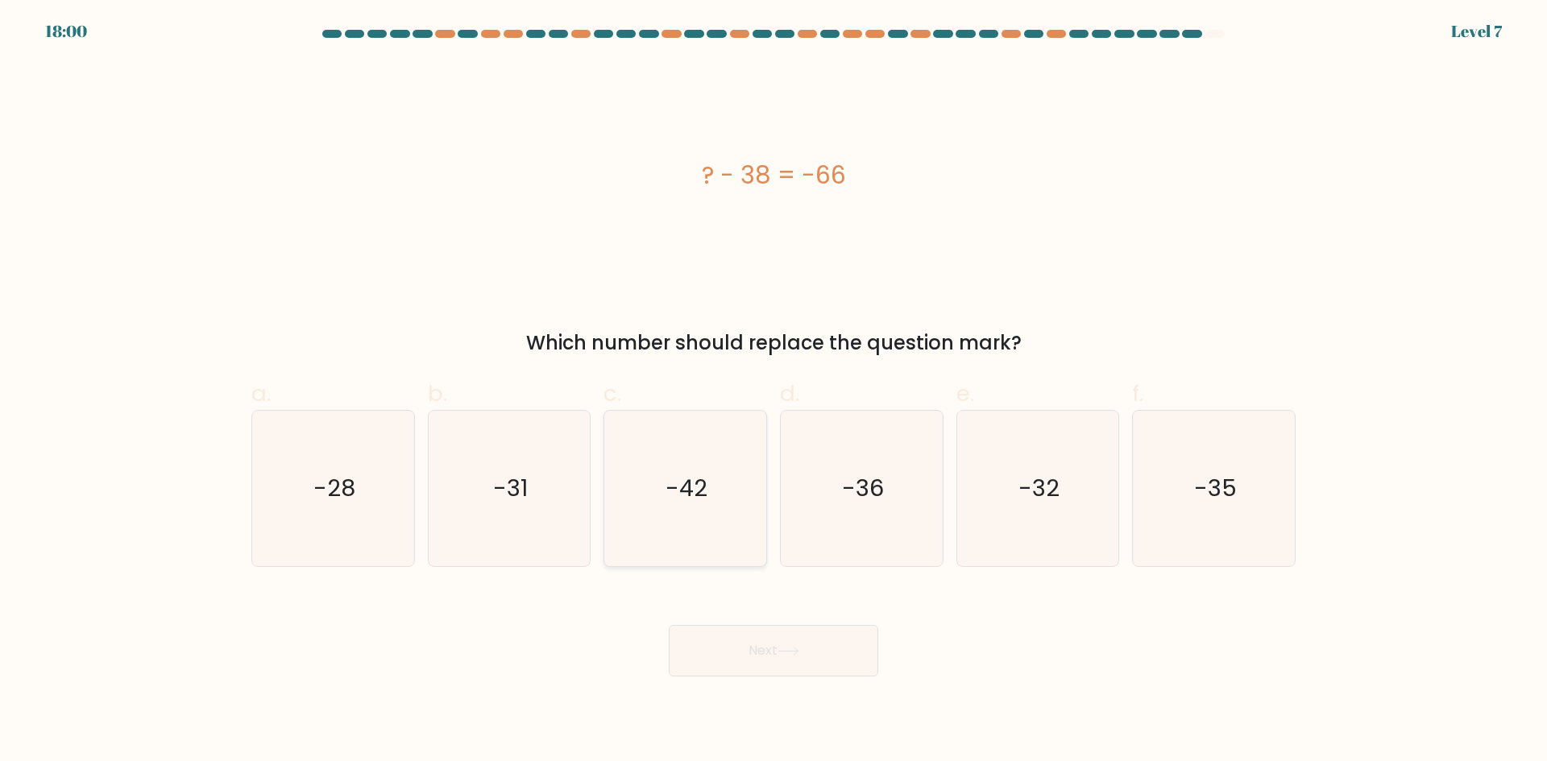
click at [646, 507] on icon "-42" at bounding box center [686, 489] width 156 height 156
click at [774, 392] on input "c. -42" at bounding box center [774, 386] width 1 height 10
radio input "true"
click at [732, 674] on button "Next" at bounding box center [774, 651] width 210 height 52
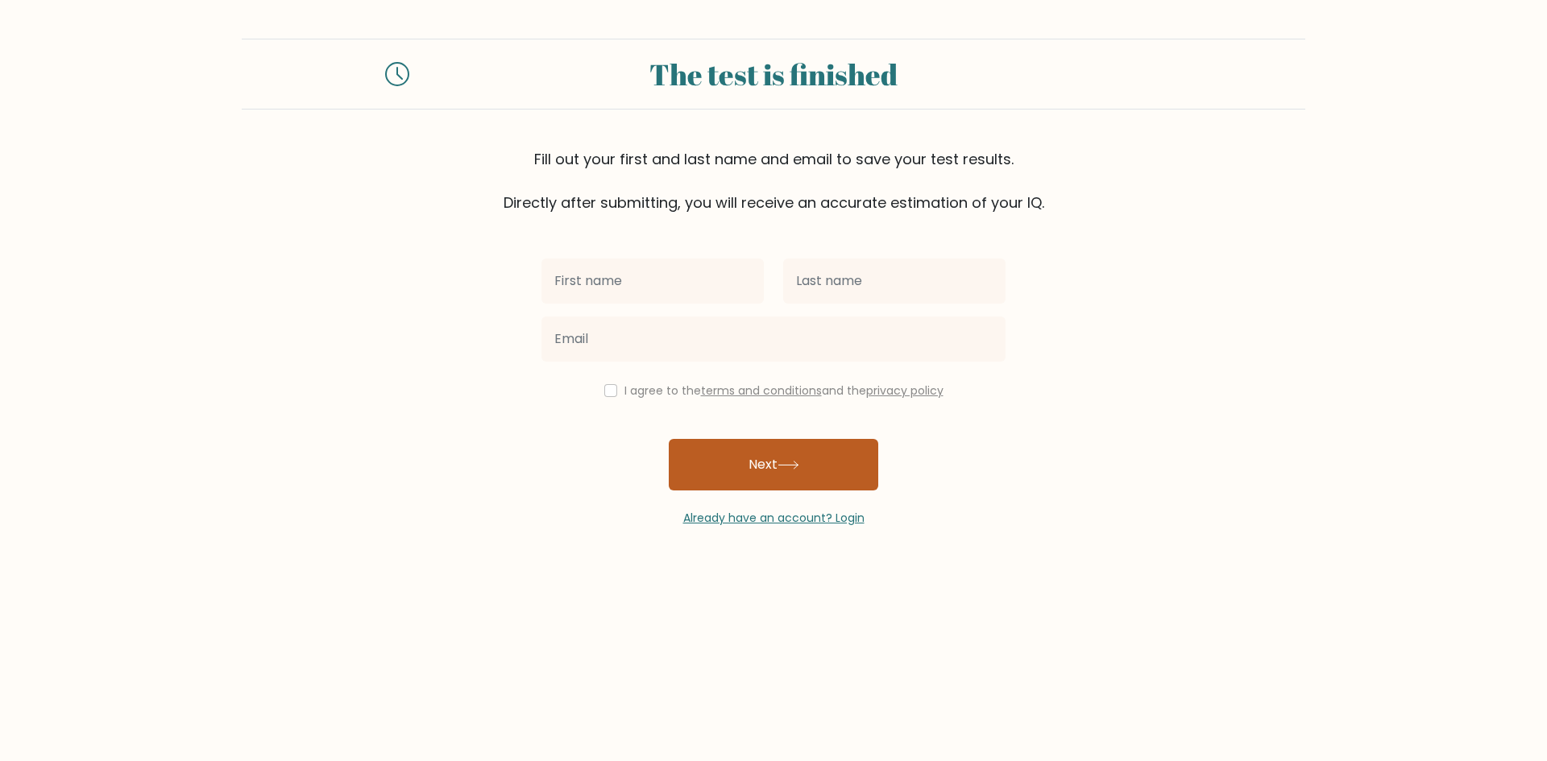
click at [774, 456] on button "Next" at bounding box center [774, 465] width 210 height 52
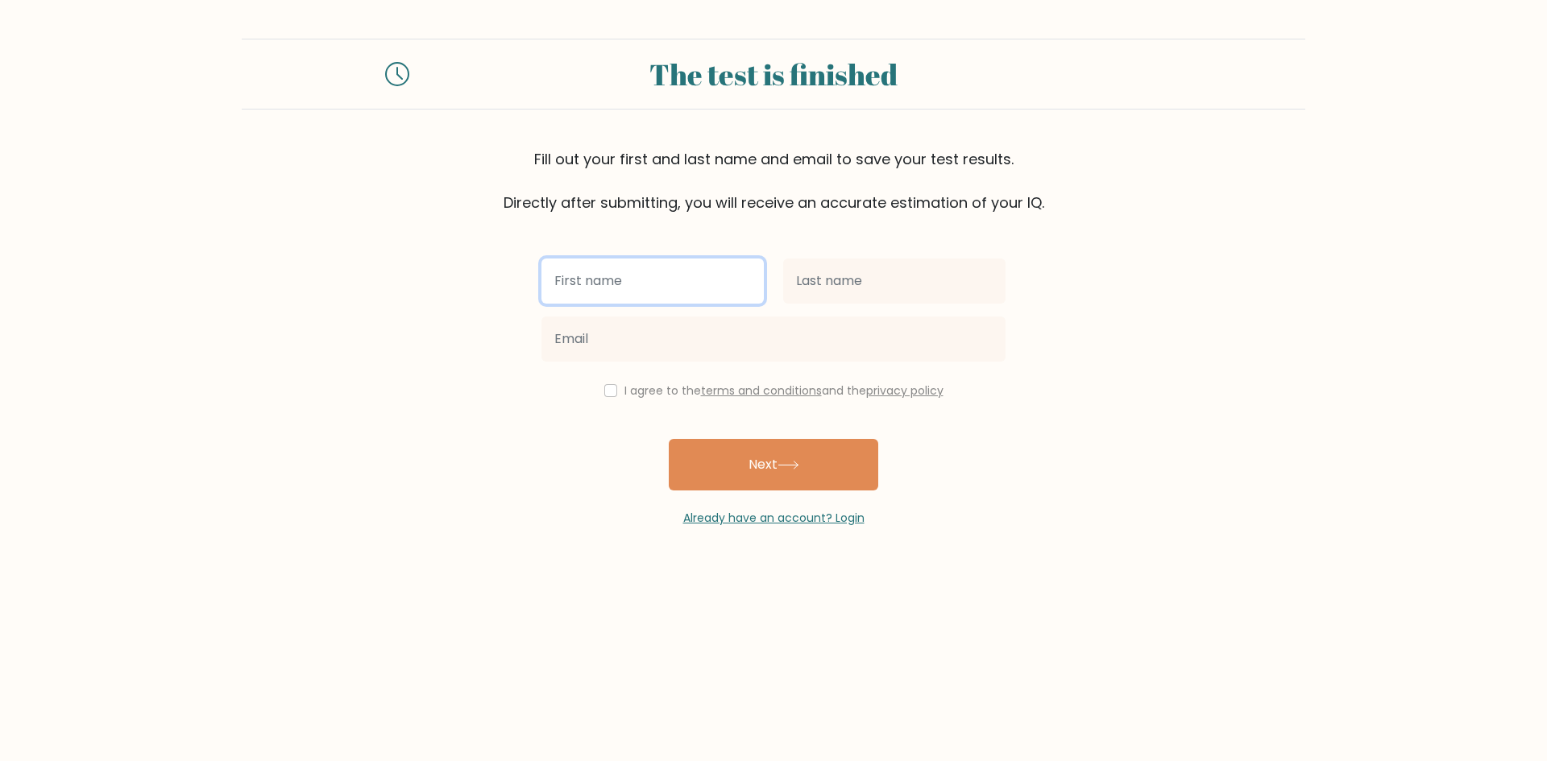
click at [643, 275] on input "text" at bounding box center [652, 281] width 222 height 45
type input "effie"
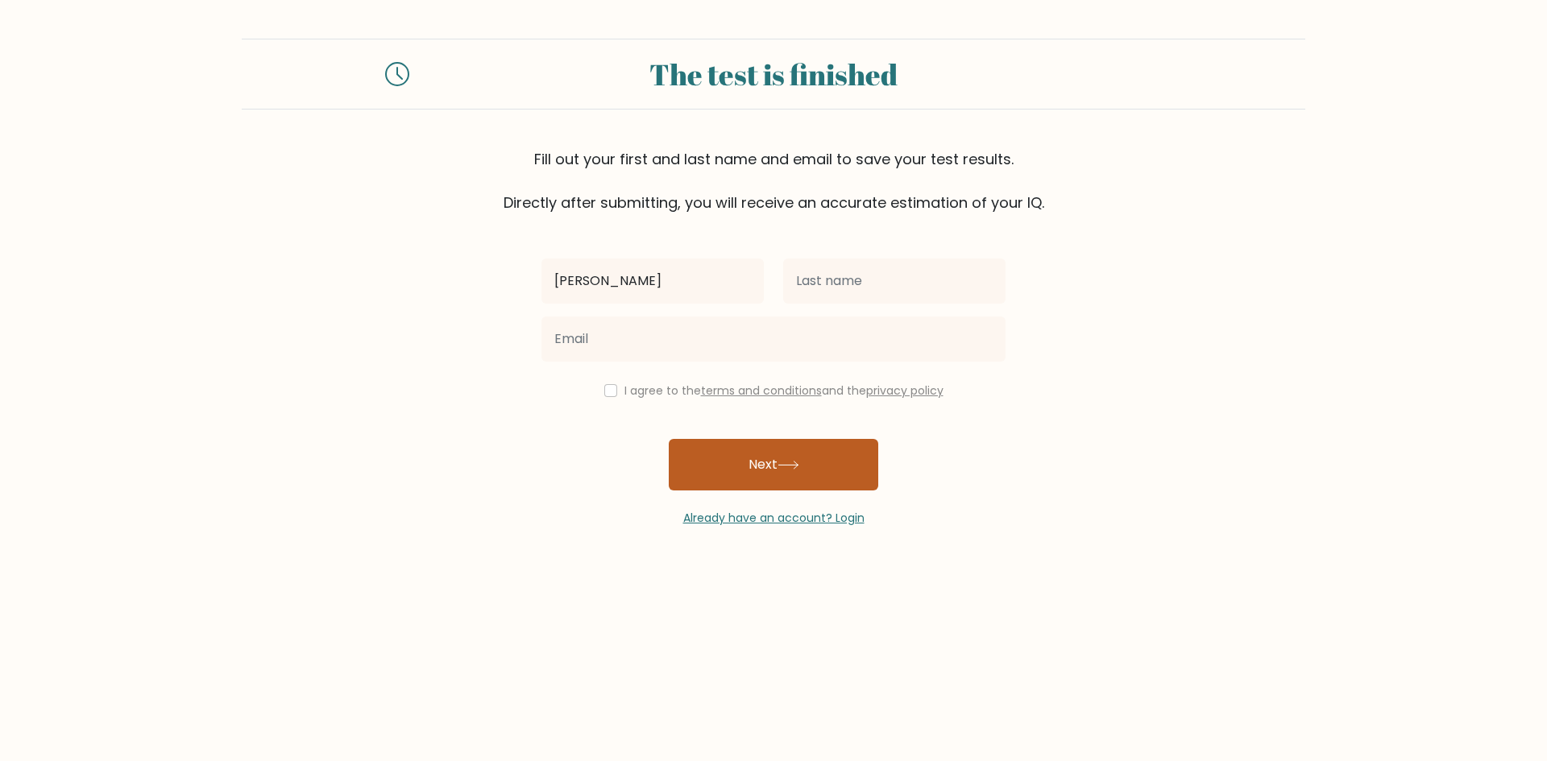
click at [741, 480] on button "Next" at bounding box center [774, 465] width 210 height 52
type input "schaaf"
click at [822, 482] on button "Next" at bounding box center [774, 465] width 210 height 52
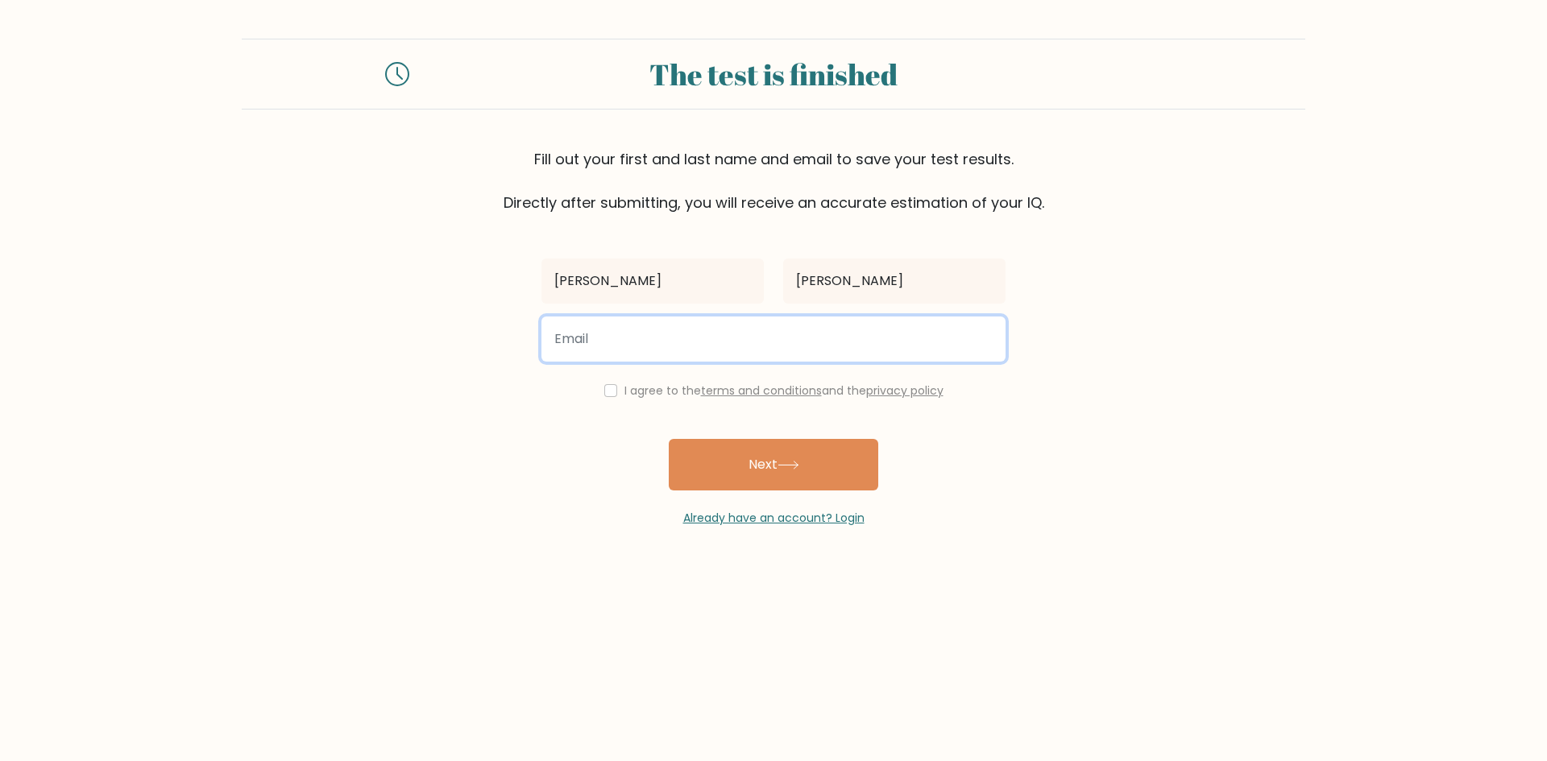
click at [658, 343] on input "email" at bounding box center [773, 339] width 464 height 45
type input "e"
